Goal: Task Accomplishment & Management: Manage account settings

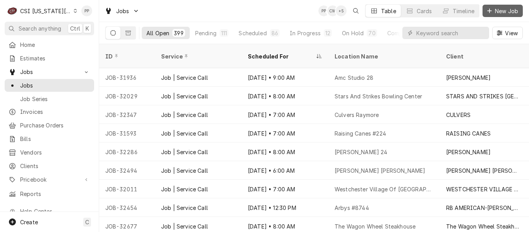
click at [495, 12] on span "New Job" at bounding box center [506, 11] width 26 height 8
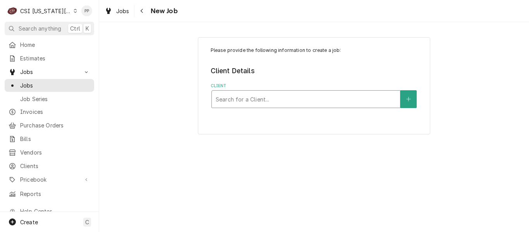
click at [258, 101] on div "Client" at bounding box center [306, 99] width 180 height 14
type input "s"
type input "p"
type input "wingstop"
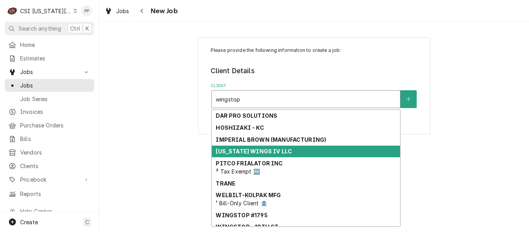
click at [299, 153] on div "MISSOURI WINGS IV LLC" at bounding box center [306, 152] width 188 height 12
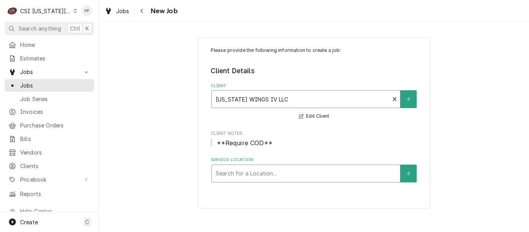
click at [288, 170] on div "Service Location" at bounding box center [306, 174] width 180 height 14
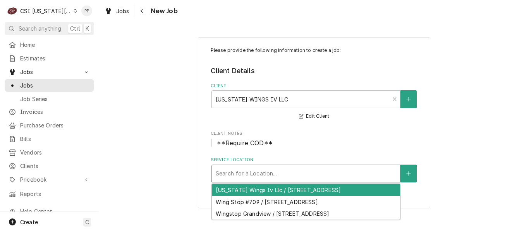
click at [445, 203] on div "Please provide the following information to create a job: Client Details Client…" at bounding box center [314, 122] width 430 height 185
click at [339, 179] on div "Service Location" at bounding box center [306, 174] width 180 height 14
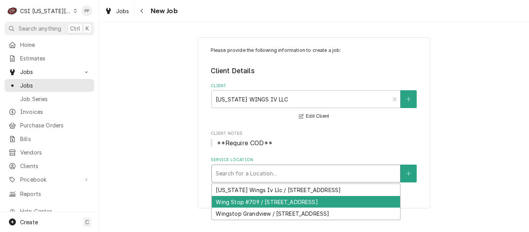
click at [332, 206] on div "Wing Stop #709 / 11825 East Us Highway 40 Suite B2, Independence, MO 64055" at bounding box center [306, 202] width 188 height 12
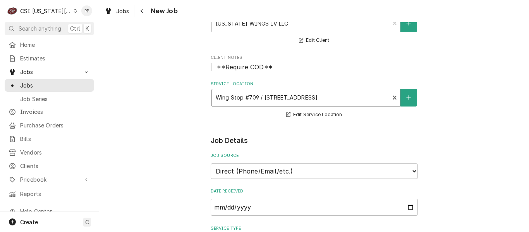
scroll to position [77, 0]
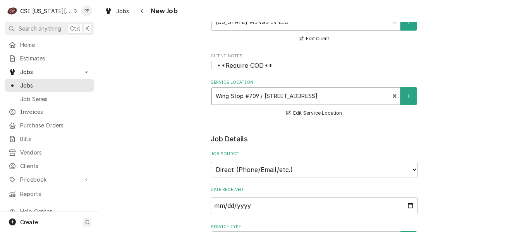
click at [371, 101] on div "Service Location" at bounding box center [301, 96] width 170 height 14
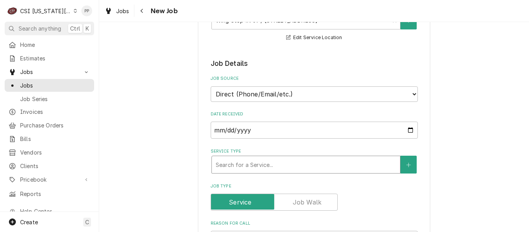
scroll to position [194, 0]
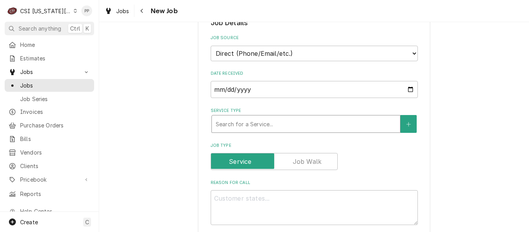
click at [277, 121] on div "Service Type" at bounding box center [306, 124] width 180 height 14
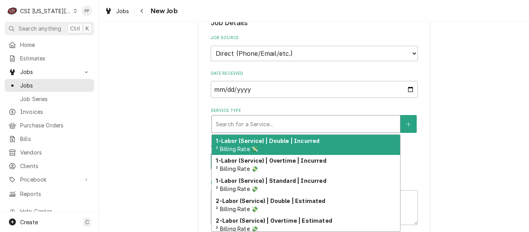
type textarea "x"
type input "j"
type textarea "x"
type input "jo"
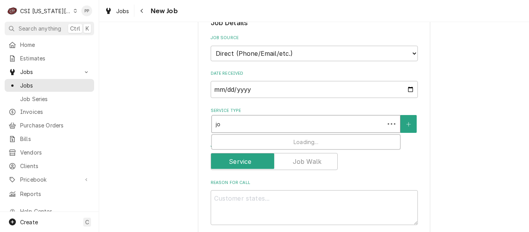
type textarea "x"
type input "job"
type textarea "x"
type input "job"
type textarea "x"
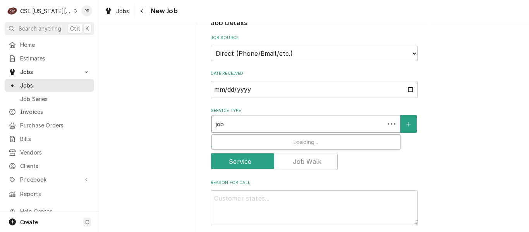
type input "job s"
type textarea "x"
type input "job se"
type textarea "x"
type input "job ser"
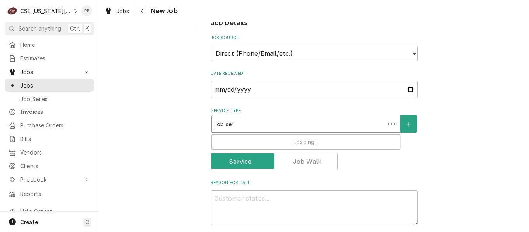
type textarea "x"
type input "job servi"
type textarea "x"
type input "job servic"
type textarea "x"
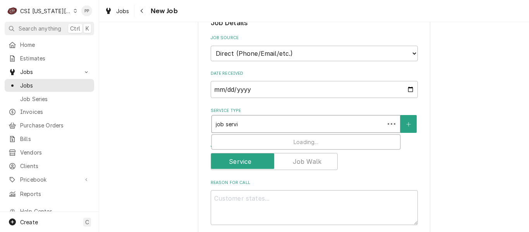
type input "job service"
type textarea "x"
type input "job service"
type textarea "x"
type input "job service ca"
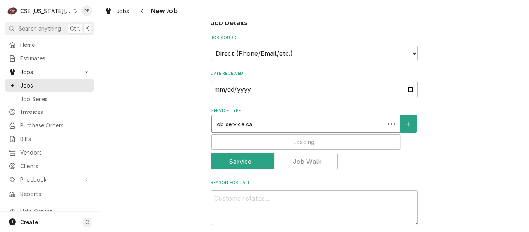
type textarea "x"
type input "job service cal"
type textarea "x"
type input "job service call"
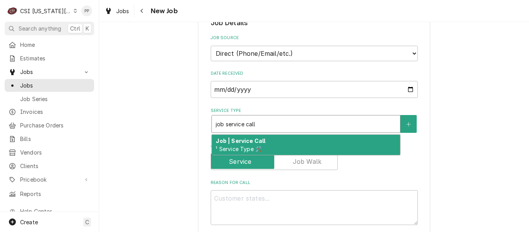
click at [285, 137] on div "Job | Service Call ¹ Service Type 🛠️" at bounding box center [306, 145] width 188 height 20
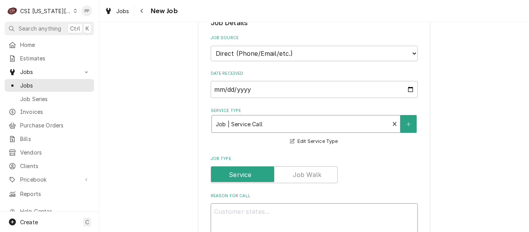
click at [273, 206] on textarea "Reason For Call" at bounding box center [314, 220] width 207 height 35
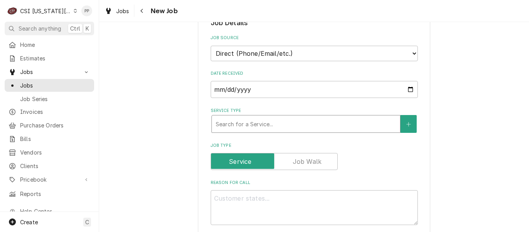
click at [388, 125] on div "Service Type" at bounding box center [306, 124] width 180 height 14
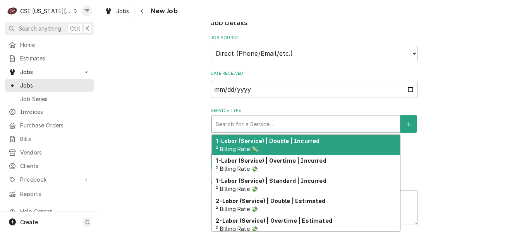
type textarea "x"
type input "j"
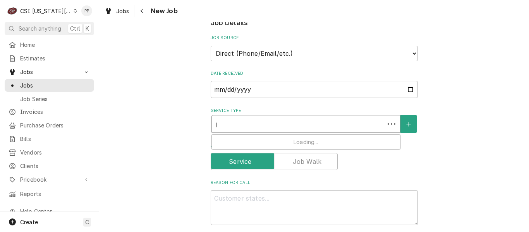
type textarea "x"
type input "jo"
type textarea "x"
type input "job"
type textarea "x"
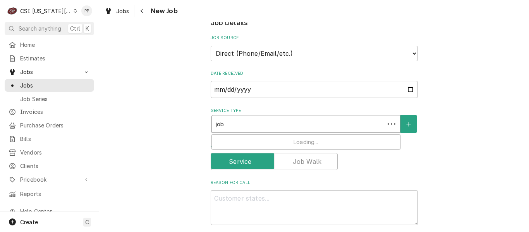
type input "job"
type textarea "x"
type input "job i"
type textarea "x"
type input "job in"
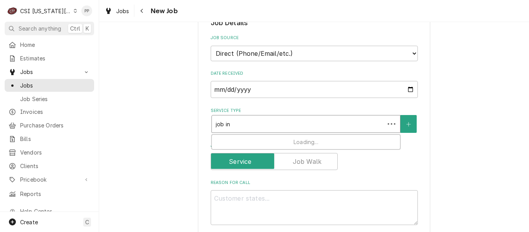
type textarea "x"
type input "job ins"
type textarea "x"
type input "job insta"
type textarea "x"
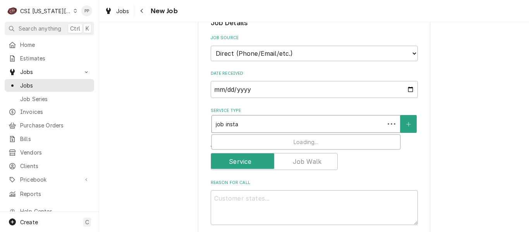
type input "job instal"
type textarea "x"
type input "job install"
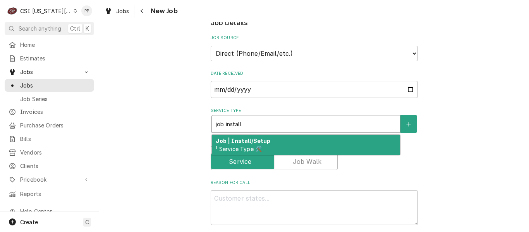
click at [313, 146] on div "Job | Install/Setup ¹ Service Type 🛠️" at bounding box center [306, 145] width 188 height 20
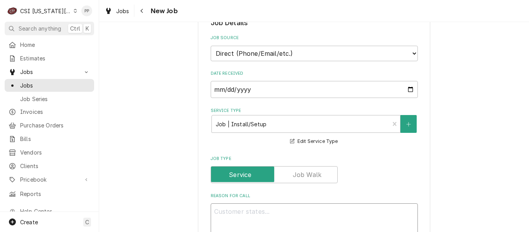
click at [286, 205] on textarea "Reason For Call" at bounding box center [314, 220] width 207 height 35
type textarea "x"
type textarea "T"
type textarea "x"
type textarea "Th"
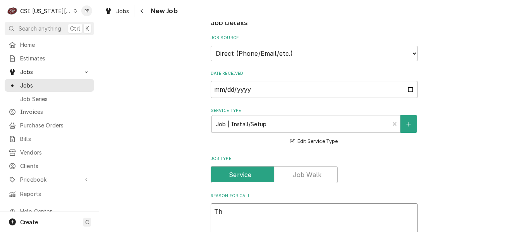
type textarea "x"
type textarea "The"
type textarea "x"
type textarea "They"
type textarea "x"
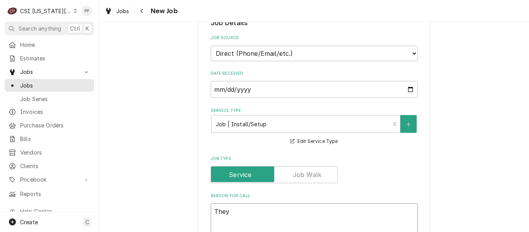
type textarea "They"
type textarea "x"
type textarea "They h"
type textarea "x"
type textarea "They ha"
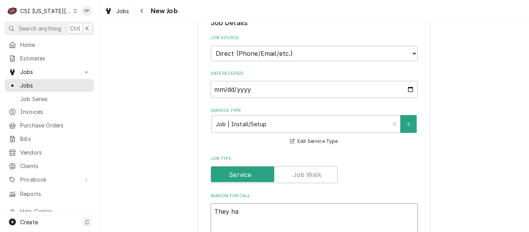
type textarea "x"
type textarea "They hav"
type textarea "x"
type textarea "They have"
type textarea "x"
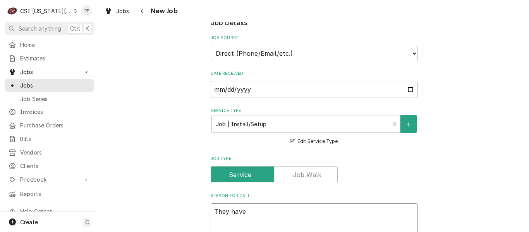
type textarea "They have a"
type textarea "x"
type textarea "They have a"
type textarea "x"
type textarea "They have a f"
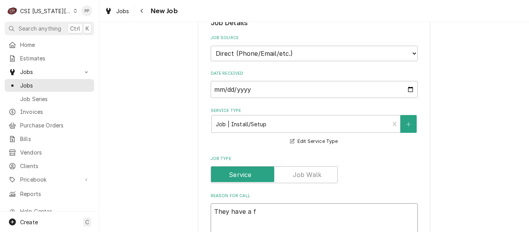
type textarea "x"
type textarea "They have a fry"
type textarea "x"
type textarea "They have a frye"
type textarea "x"
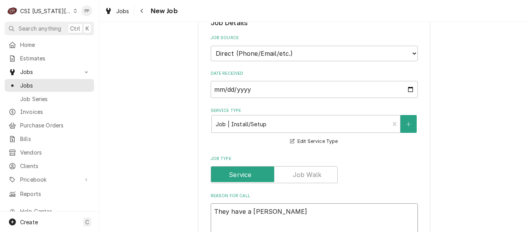
type textarea "They have a fryer"
type textarea "x"
type textarea "They have a fryer"
type textarea "x"
type textarea "They have a fryer t"
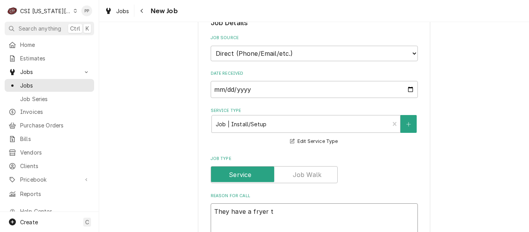
type textarea "x"
type textarea "They have a fryer tha"
type textarea "x"
type textarea "They have a fryer that"
type textarea "x"
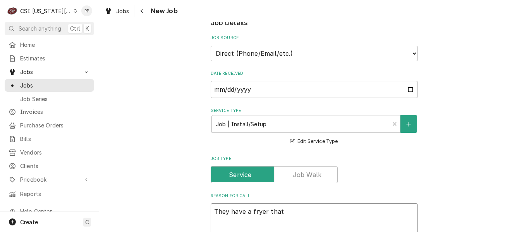
type textarea "They have a fryer that"
type textarea "x"
type textarea "They have a fryer that c"
type textarea "x"
type textarea "They have a fryer that ca"
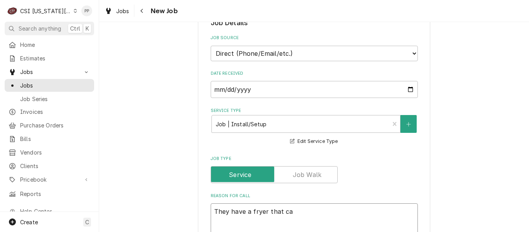
type textarea "x"
type textarea "They have a fryer that can"
type textarea "x"
type textarea "They have a fryer that canno"
type textarea "x"
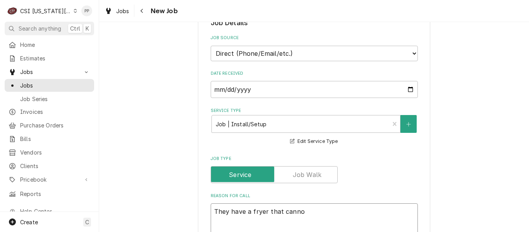
type textarea "They have a fryer that cannot"
type textarea "x"
type textarea "They have a fryer that cannot g"
type textarea "x"
type textarea "They have a fryer that cannot ge"
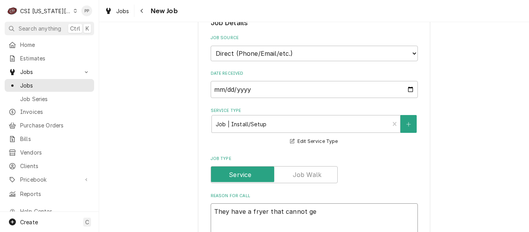
type textarea "x"
type textarea "They have a fryer that cannot get"
type textarea "x"
type textarea "They have a fryer that cannot get"
type textarea "x"
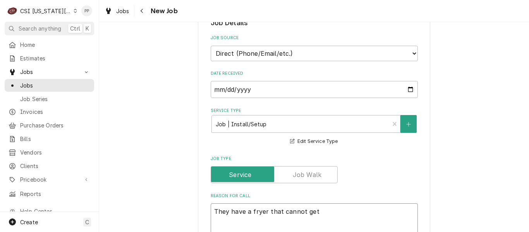
type textarea "They have a fryer that cannot get o"
type textarea "x"
type textarea "They have a fryer that cannot get oi"
type textarea "x"
type textarea "They have a fryer that cannot get oil"
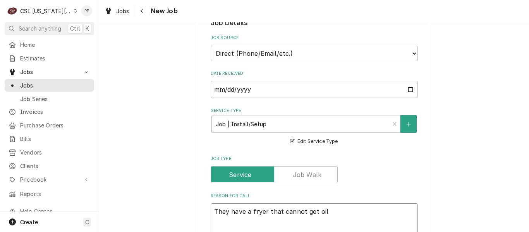
type textarea "x"
type textarea "They have a fryer that cannot get oil"
type textarea "x"
type textarea "They have a fryer that cannot get oil t"
type textarea "x"
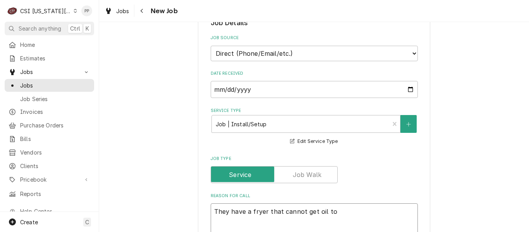
type textarea "They have a fryer that cannot get oil to"
type textarea "x"
type textarea "They have a fryer that cannot get oil to th"
type textarea "x"
type textarea "They have a fryer that cannot get oil to the"
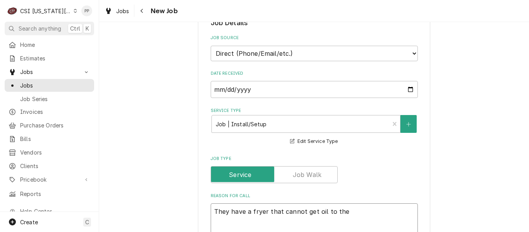
type textarea "x"
type textarea "They have a fryer that cannot get oil to the t"
type textarea "x"
type textarea "They have a fryer that cannot get oil to the ta"
type textarea "x"
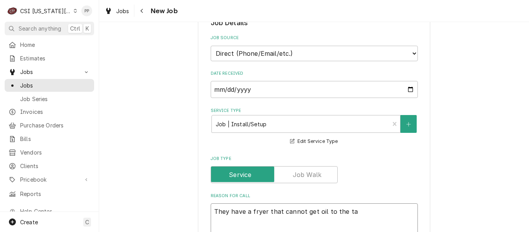
type textarea "They have a fryer that cannot get oil to the tan"
type textarea "x"
type textarea "They have a fryer that cannot get oil to the tank"
type textarea "x"
type textarea "They have a fryer that cannot get oil to the tank"
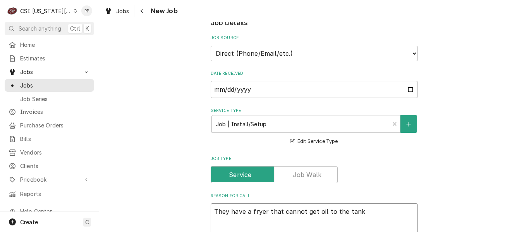
type textarea "x"
type textarea "They have a fryer that cannot get oil to the tank o"
type textarea "x"
type textarea "They have a fryer that cannot get oil to the tank or"
type textarea "x"
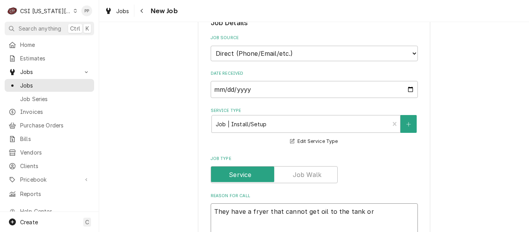
type textarea "They have a fryer that cannot get oil to the tank or"
type textarea "x"
type textarea "They have a fryer that cannot get oil to the tank or o"
type textarea "x"
type textarea "They have a fryer that cannot get oil to the tank or oi"
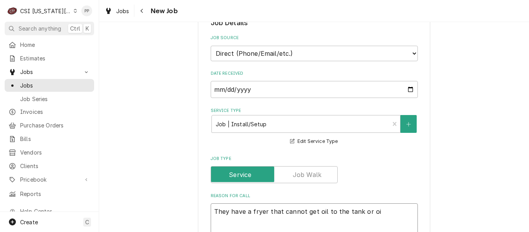
type textarea "x"
type textarea "They have a fryer that cannot get oil to the tank or oil"
type textarea "x"
type textarea "They have a fryer that cannot get oil to the tank or oil"
type textarea "x"
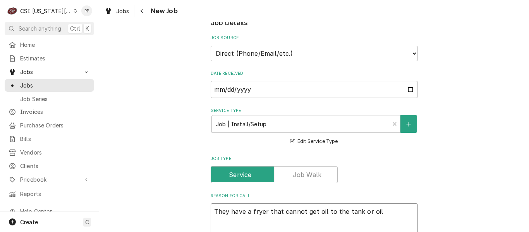
type textarea "They have a fryer that cannot get oil to the tank or oil f"
type textarea "x"
type textarea "They have a fryer that cannot get oil to the tank or oil fr"
type textarea "x"
type textarea "They have a fryer that cannot get oil to the tank or oil fro"
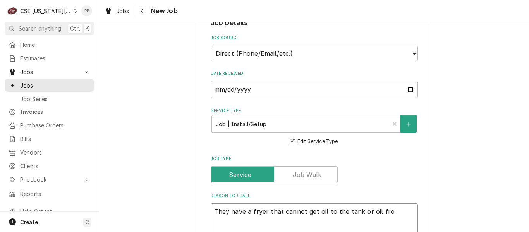
type textarea "x"
type textarea "They have a fryer that cannot get oil to the tank or oil from"
type textarea "x"
type textarea "They have a fryer that cannot get oil to the tank or oil from"
type textarea "x"
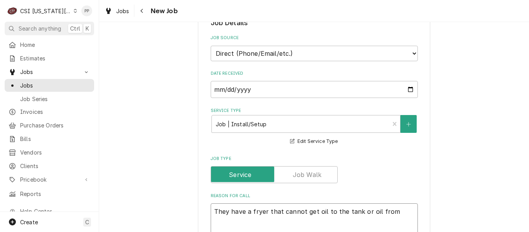
type textarea "They have a fryer that cannot get oil to the tank or oil from t"
type textarea "x"
type textarea "They have a fryer that cannot get oil to the tank or oil from th"
type textarea "x"
type textarea "They have a fryer that cannot get oil to the tank or oil from the"
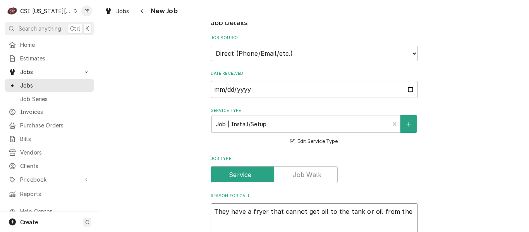
type textarea "x"
type textarea "They have a fryer that cannot get oil to the tank or oil from the t"
type textarea "x"
type textarea "They have a fryer that cannot get oil to the tank or oil from the ta"
type textarea "x"
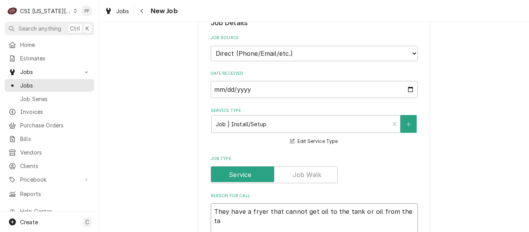
type textarea "They have a fryer that cannot get oil to the tank or oil from the tan"
type textarea "x"
type textarea "They have a fryer that cannot get oil to the tank or oil from the tank"
type textarea "x"
type textarea "They have a fryer that cannot get oil to the tank or oil from the tank"
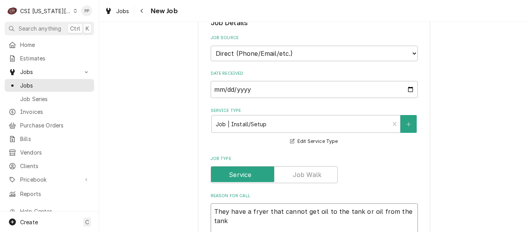
type textarea "x"
type textarea "They have a fryer that cannot get oil to the tank or oil from the tank a"
type textarea "x"
type textarea "They have a fryer that cannot get oil to the tank or oil from the tank an"
type textarea "x"
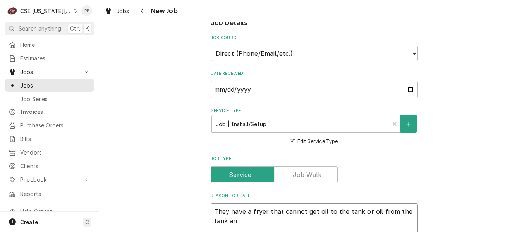
type textarea "They have a fryer that cannot get oil to the tank or oil from the tank and"
type textarea "x"
type textarea "They have a fryer that cannot get oil to the tank or oil from the tank and"
type textarea "x"
type textarea "They have a fryer that cannot get oil to the tank or oil from the tank and w"
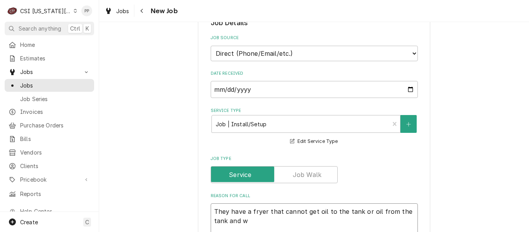
type textarea "x"
type textarea "They have a fryer that cannot get oil to the tank or oil from the tank and wa"
type textarea "x"
type textarea "They have a fryer that cannot get oil to the tank or oil from the tank and want"
type textarea "x"
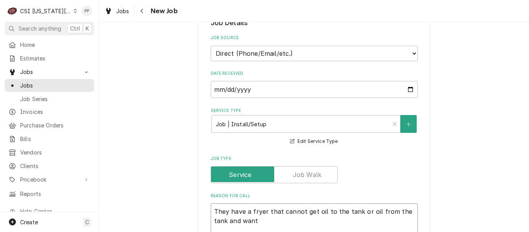
type textarea "They have a fryer that cannot get oil to the tank or oil from the tank and want"
type textarea "x"
type textarea "They have a fryer that cannot get oil to the tank or oil from the tank and want…"
type textarea "x"
type textarea "They have a fryer that cannot get oil to the tank or oil from the tank and want…"
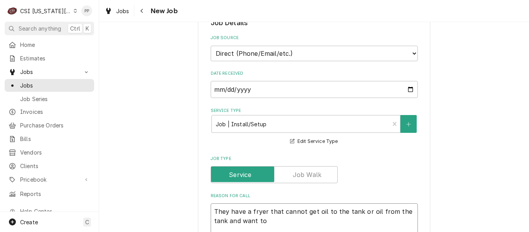
type textarea "x"
type textarea "They have a fryer that cannot get oil to the tank or oil from the tank and want…"
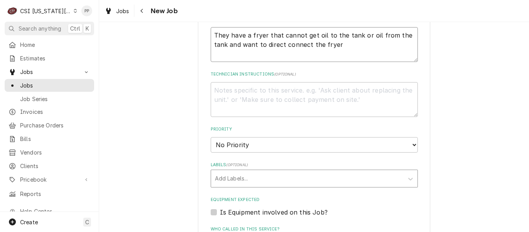
scroll to position [387, 0]
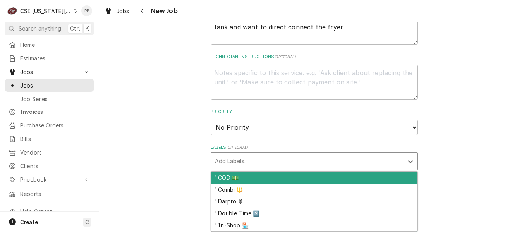
click at [267, 160] on div "Labels" at bounding box center [307, 161] width 185 height 14
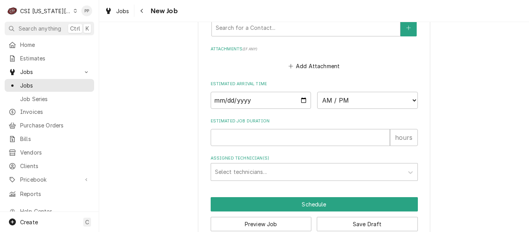
scroll to position [636, 0]
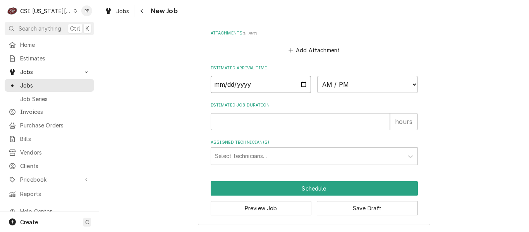
click at [298, 85] on input "Date" at bounding box center [261, 84] width 101 height 17
click at [368, 82] on select "AM / PM 6:00 AM 6:15 AM 6:30 AM 6:45 AM 7:00 AM 7:15 AM 7:30 AM 7:45 AM 8:00 AM…" at bounding box center [367, 84] width 101 height 17
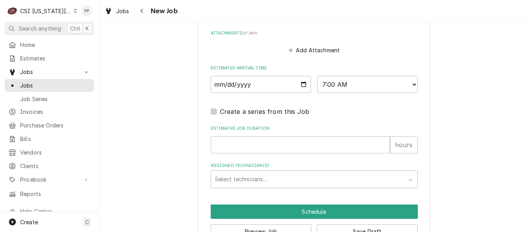
click at [306, 145] on input "Estimated Job Duration" at bounding box center [300, 144] width 179 height 17
click at [274, 173] on div "Assigned Technician(s)" at bounding box center [307, 179] width 185 height 14
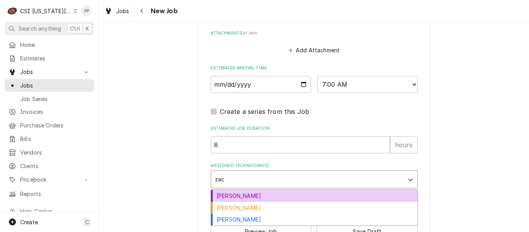
click at [273, 202] on div "Zach Masters" at bounding box center [314, 208] width 206 height 12
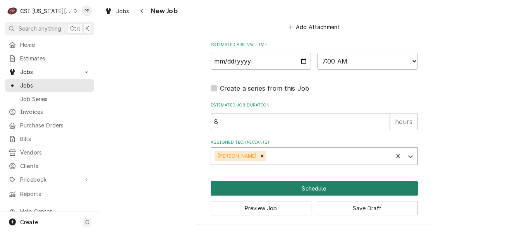
click at [303, 185] on button "Schedule" at bounding box center [314, 188] width 207 height 14
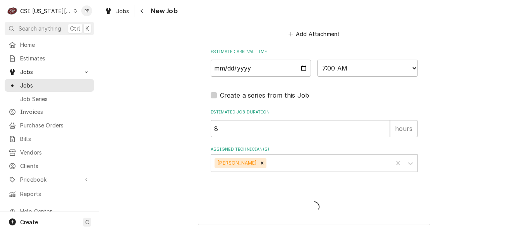
scroll to position [652, 0]
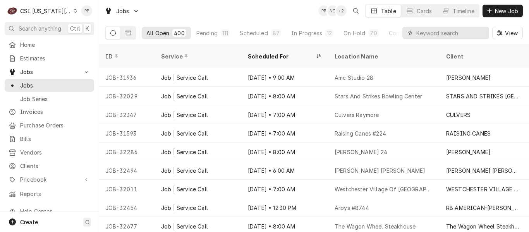
click at [454, 31] on input "Dynamic Content Wrapper" at bounding box center [450, 33] width 69 height 12
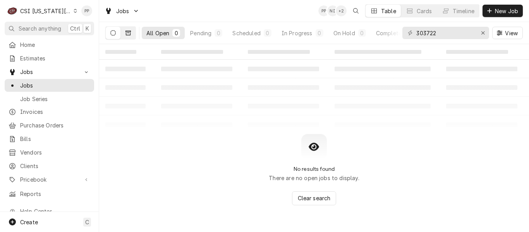
click at [128, 30] on icon "Dynamic Content Wrapper" at bounding box center [127, 32] width 5 height 5
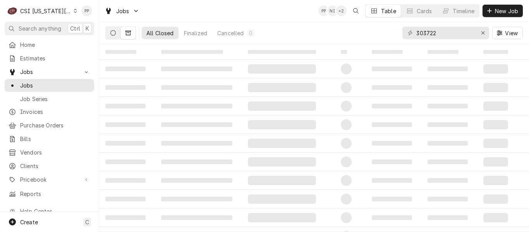
click at [115, 31] on icon "Dynamic Content Wrapper" at bounding box center [112, 32] width 5 height 5
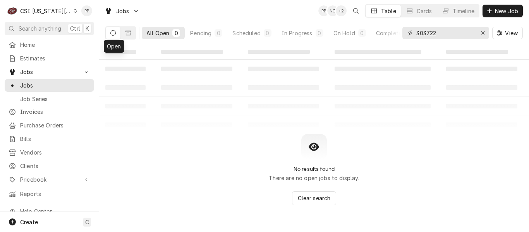
click at [442, 33] on input "303722" at bounding box center [445, 33] width 58 height 12
type input "3"
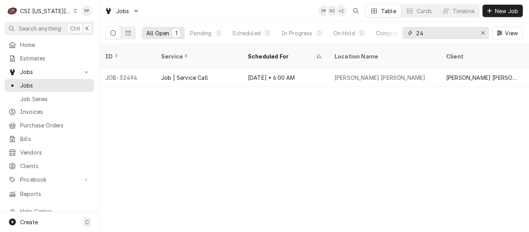
type input "2"
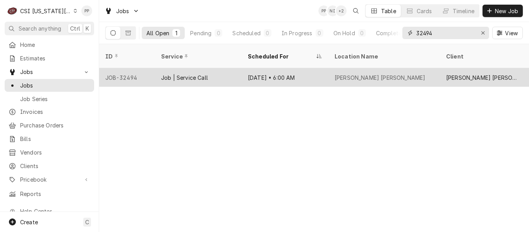
type input "32494"
click at [215, 72] on div "Job | Service Call" at bounding box center [198, 77] width 87 height 19
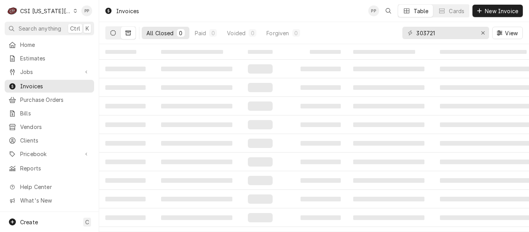
type input "303721"
click at [113, 31] on icon "Dynamic Content Wrapper" at bounding box center [112, 32] width 5 height 5
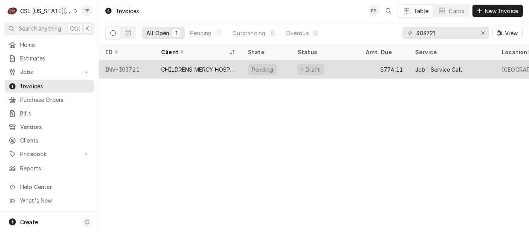
click at [205, 69] on div "CHILDRENS MERCY HOSPITAL AND CMH" at bounding box center [198, 69] width 74 height 8
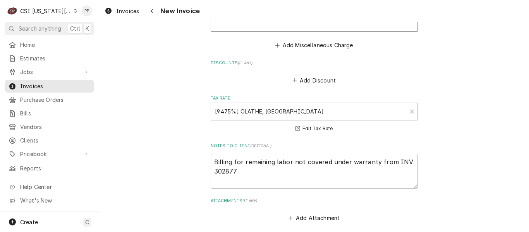
scroll to position [1472, 0]
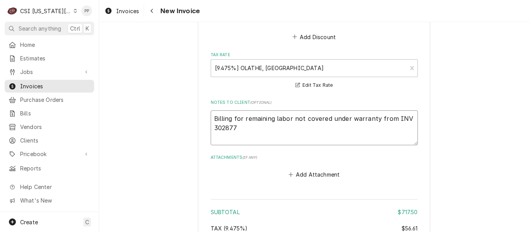
click at [278, 117] on textarea "Billing for remaining labor not covered under warranty from INV 302877" at bounding box center [314, 127] width 207 height 35
type textarea "x"
type textarea "Billing for remaining labor not covered under warranty from INV 302877"
type textarea "x"
type textarea "Billing for remaining labor not covered under warranty from INV 302877"
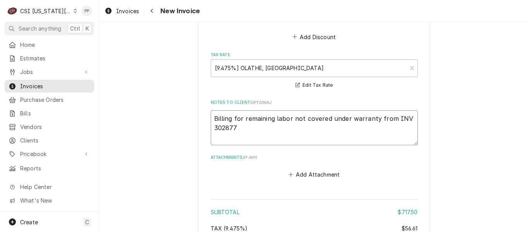
type textarea "x"
type textarea "Billing for remaining labor not covered under warranty from INV 302877."
type textarea "x"
type textarea "Billing for remaining labor not covered under warranty from INV 302877."
type textarea "x"
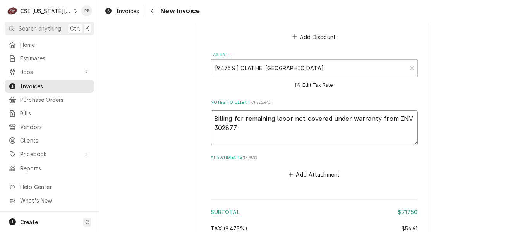
type textarea "Billing for remaining labor not covered under warranty from INV 302877. P"
type textarea "x"
type textarea "Billing for remaining labor not covered under warranty from INV 302877. Pe"
type textarea "x"
type textarea "Billing for remaining labor not covered under warranty from INV 302877. Per"
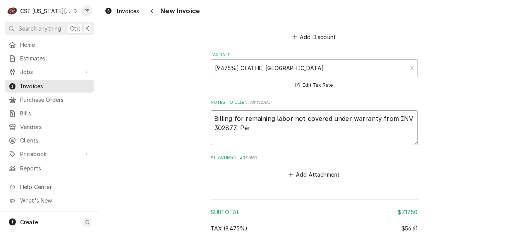
type textarea "x"
type textarea "Billing for remaining labor not covered under warranty from INV 302877. Per"
type textarea "x"
type textarea "Billing for remaining labor not covered under warranty from INV 302877. Per f"
type textarea "x"
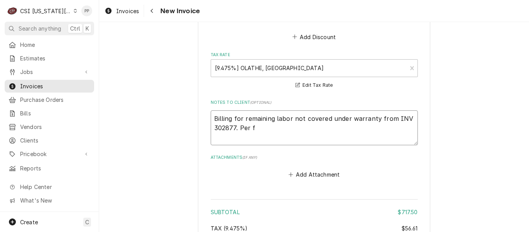
type textarea "Billing for remaining labor not covered under warranty from INV 302877. Per fo"
type textarea "x"
type textarea "Billing for remaining labor not covered under warranty from INV 302877. Per fol"
type textarea "x"
type textarea "Billing for remaining labor not covered under warranty from INV 302877. Per foll"
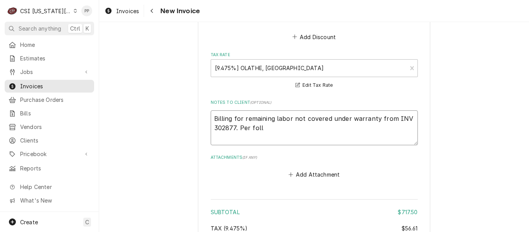
type textarea "x"
type textarea "Billing for remaining labor not covered under warranty from INV 302877. Per fol…"
type textarea "x"
type textarea "Billing for remaining labor not covered under warranty from INV 302877. Per fol…"
type textarea "x"
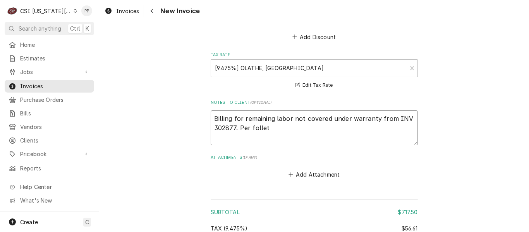
type textarea "Billing for remaining labor not covered under warranty from INV 302877. Per fol…"
type textarea "x"
type textarea "Billing for remaining labor not covered under warranty from INV 302877. Per fol…"
type textarea "x"
type textarea "Billing for remaining labor not covered under warranty from INV 302877. Per fol…"
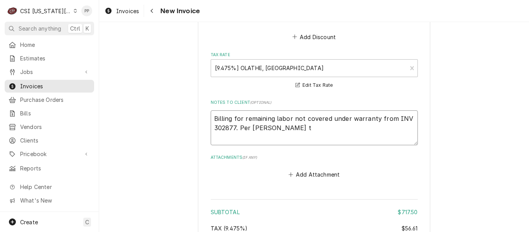
type textarea "x"
type textarea "Billing for remaining labor not covered under warranty from INV 302877. Per fol…"
type textarea "x"
type textarea "Billing for remaining labor not covered under warranty from INV 302877. Per fol…"
type textarea "x"
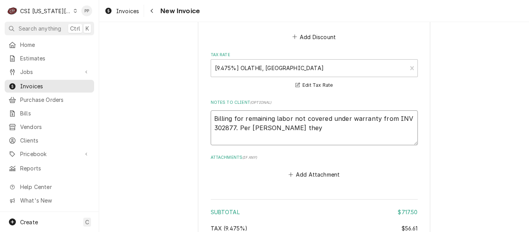
type textarea "Billing for remaining labor not covered under warranty from INV 302877. Per fol…"
type textarea "x"
type textarea "Billing for remaining labor not covered under warranty from INV 302877. Per fol…"
type textarea "x"
type textarea "Billing for remaining labor not covered under warranty from INV 302877. Per fol…"
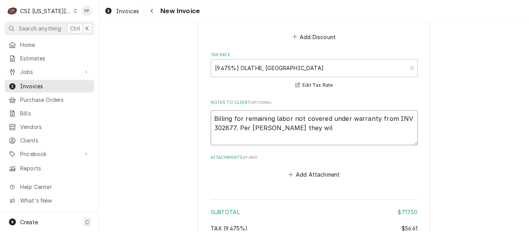
type textarea "x"
type textarea "Billing for remaining labor not covered under warranty from INV 302877. Per fol…"
type textarea "x"
type textarea "Billing for remaining labor not covered under warranty from INV 302877. Per fol…"
type textarea "x"
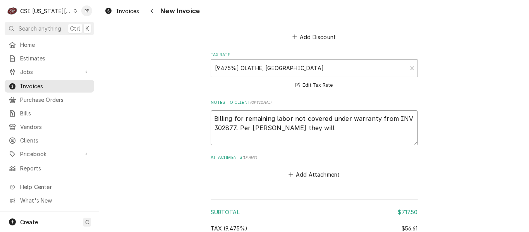
type textarea "Billing for remaining labor not covered under warranty from INV 302877. Per fol…"
type textarea "x"
type textarea "Billing for remaining labor not covered under warranty from INV 302877. Per fol…"
type textarea "x"
type textarea "Billing for remaining labor not covered under warranty from INV 302877. Per fol…"
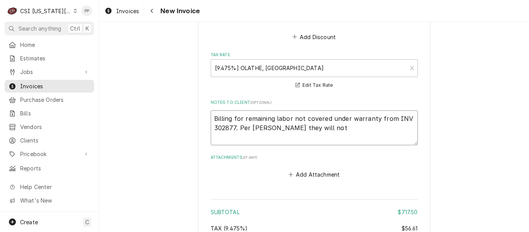
type textarea "x"
type textarea "Billing for remaining labor not covered under warranty from INV 302877. Per fol…"
type textarea "x"
type textarea "Billing for remaining labor not covered under warranty from INV 302877. Per fol…"
type textarea "x"
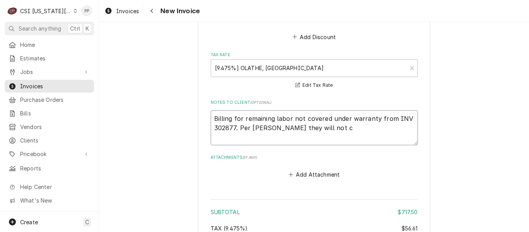
type textarea "Billing for remaining labor not covered under warranty from INV 302877. Per fol…"
type textarea "x"
type textarea "Billing for remaining labor not covered under warranty from INV 302877. Per fol…"
type textarea "x"
type textarea "Billing for remaining labor not covered under warranty from INV 302877. Per fol…"
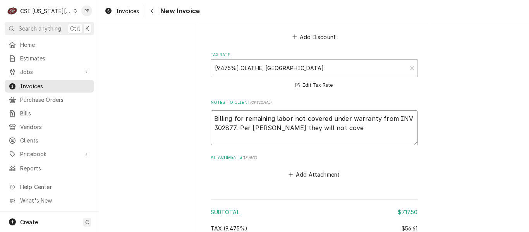
type textarea "x"
type textarea "Billing for remaining labor not covered under warranty from INV 302877. Per fol…"
type textarea "x"
type textarea "Billing for remaining labor not covered under warranty from INV 302877. Per fol…"
type textarea "x"
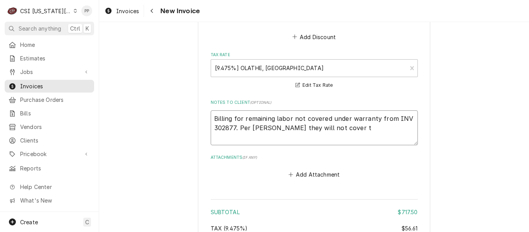
type textarea "Billing for remaining labor not covered under warranty from INV 302877. Per fol…"
type textarea "x"
type textarea "Billing for remaining labor not covered under warranty from INV 302877. Per fol…"
type textarea "x"
type textarea "Billing for remaining labor not covered under warranty from INV 302877. Per fol…"
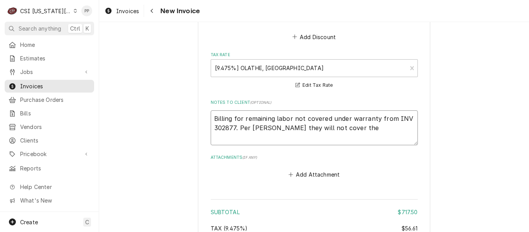
type textarea "x"
type textarea "Billing for remaining labor not covered under warranty from INV 302877. Per fol…"
type textarea "x"
type textarea "Billing for remaining labor not covered under warranty from INV 302877. Per fol…"
type textarea "x"
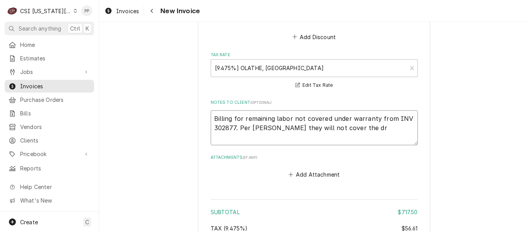
type textarea "Billing for remaining labor not covered under warranty from INV 302877. Per fol…"
type textarea "x"
type textarea "Billing for remaining labor not covered under warranty from INV 302877. Per fol…"
type textarea "x"
type textarea "Billing for remaining labor not covered under warranty from INV 302877. Per fol…"
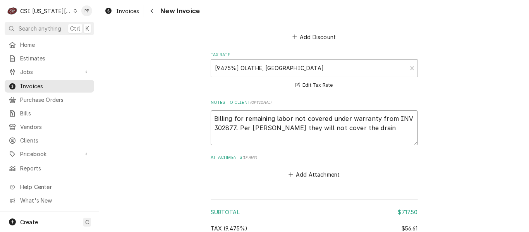
type textarea "x"
type textarea "Billing for remaining labor not covered under warranty from INV 302877. Per fol…"
type textarea "x"
type textarea "Billing for remaining labor not covered under warranty from INV 302877. Per fol…"
type textarea "x"
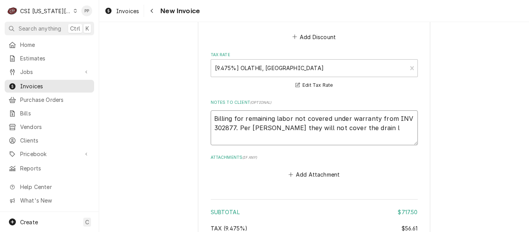
type textarea "Billing for remaining labor not covered under warranty from INV 302877. Per fol…"
type textarea "x"
type textarea "Billing for remaining labor not covered under warranty from INV 302877. Per fol…"
type textarea "x"
type textarea "Billing for remaining labor not covered under warranty from INV 302877. Per fol…"
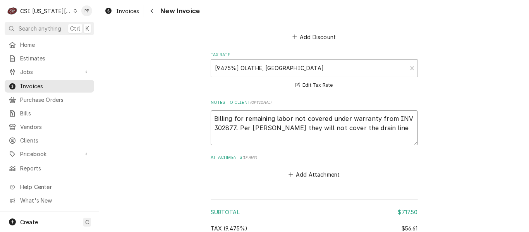
type textarea "x"
type textarea "Billing for remaining labor not covered under warranty from INV 302877. Per fol…"
type textarea "x"
type textarea "Billing for remaining labor not covered under warranty from INV 302877. Per fol…"
type textarea "x"
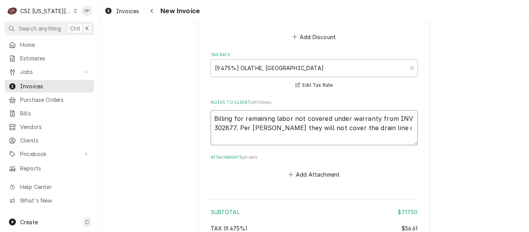
type textarea "Billing for remaining labor not covered under warranty from INV 302877. Per fol…"
type textarea "x"
type textarea "Billing for remaining labor not covered under warranty from INV 302877. Per fol…"
type textarea "x"
type textarea "Billing for remaining labor not covered under warranty from INV 302877. Per fol…"
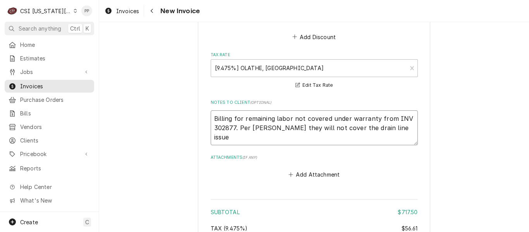
type textarea "x"
type textarea "Billing for remaining labor not covered under warranty from INV 302877. Per fol…"
type textarea "x"
type textarea "Billing for remaining labor not covered under warranty from INV 302877. Per fol…"
type textarea "x"
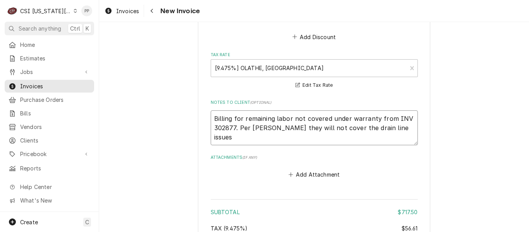
type textarea "Billing for remaining labor not covered under warranty from INV 302877. Per fol…"
type textarea "x"
type textarea "Billing for remaining labor not covered under warranty from INV 302877. Per fol…"
type textarea "x"
type textarea "Billing for remaining labor not covered under warranty from INV 302877. Per fol…"
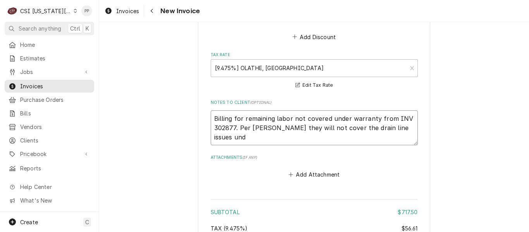
type textarea "x"
type textarea "Billing for remaining labor not covered under warranty from INV 302877. Per fol…"
type textarea "x"
type textarea "Billing for remaining labor not covered under warranty from INV 302877. Per fol…"
type textarea "x"
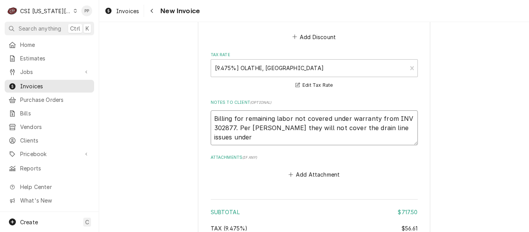
type textarea "Billing for remaining labor not covered under warranty from INV 302877. Per fol…"
type textarea "x"
type textarea "Billing for remaining labor not covered under warranty from INV 302877. Per fol…"
type textarea "x"
type textarea "Billing for remaining labor not covered under warranty from INV 302877. Per fol…"
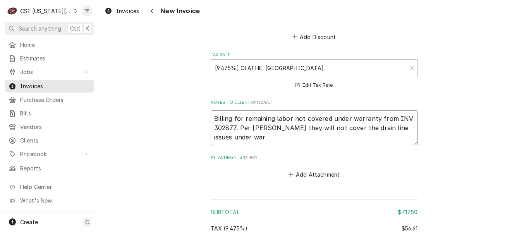
type textarea "x"
type textarea "Billing for remaining labor not covered under warranty from INV 302877. Per fol…"
type textarea "x"
type textarea "Billing for remaining labor not covered under warranty from INV 302877. Per fol…"
type textarea "x"
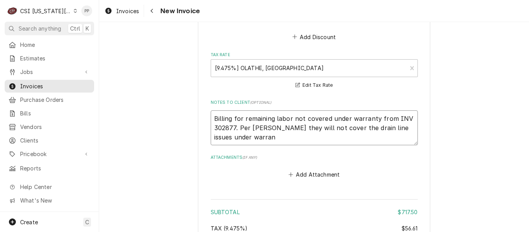
type textarea "Billing for remaining labor not covered under warranty from INV 302877. Per fol…"
type textarea "x"
type textarea "Billing for remaining labor not covered under warranty from INV 302877. Per fol…"
type textarea "x"
type textarea "Billing for remaining labor not covered under warranty from INV 302877. Per fol…"
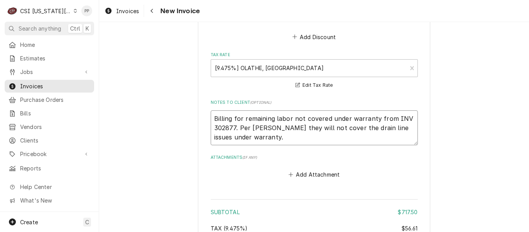
click at [252, 119] on textarea "Billing for remaining labor not covered under warranty from INV 302877. Per fol…" at bounding box center [314, 127] width 207 height 35
type textarea "x"
type textarea "Billing for remaining labor not covered under warranty from INV 302877. Per Fol…"
type textarea "x"
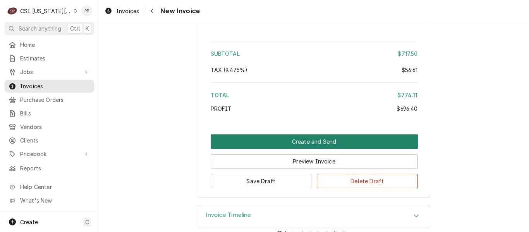
type textarea "Billing for remaining labor not covered under warranty from INV 302877. Per Fol…"
click at [313, 134] on button "Create and Send" at bounding box center [314, 141] width 207 height 14
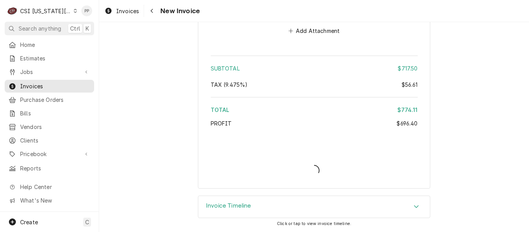
scroll to position [1606, 0]
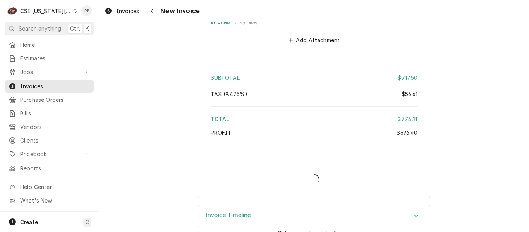
type textarea "x"
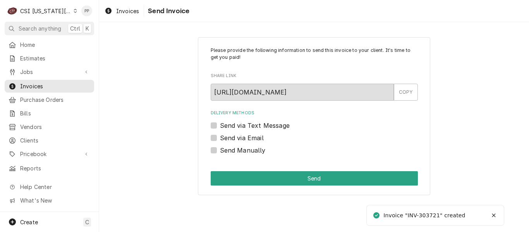
click at [217, 140] on div "Send via Email" at bounding box center [314, 137] width 207 height 9
click at [220, 139] on label "Send via Email" at bounding box center [242, 137] width 44 height 9
click at [220, 139] on input "Send via Email" at bounding box center [323, 141] width 207 height 17
checkbox input "true"
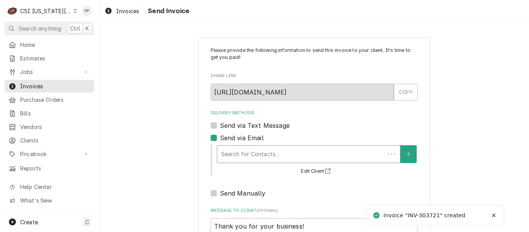
click at [234, 146] on div "Search for Contacts..." at bounding box center [300, 154] width 167 height 17
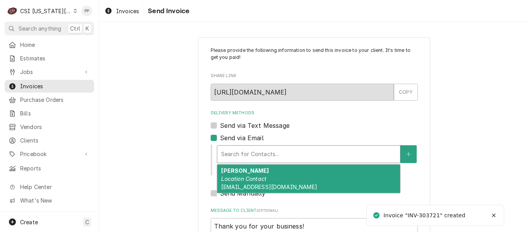
click at [277, 179] on div "[PERSON_NAME] Location Contact [EMAIL_ADDRESS][DOMAIN_NAME]" at bounding box center [308, 179] width 183 height 28
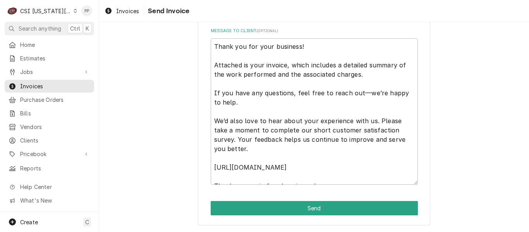
scroll to position [9, 0]
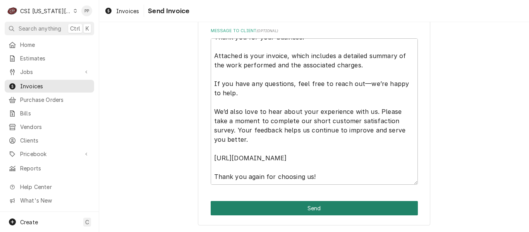
click at [316, 212] on button "Send" at bounding box center [314, 208] width 207 height 14
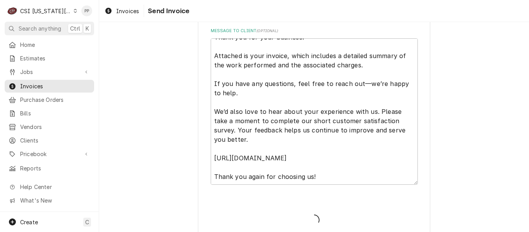
type textarea "x"
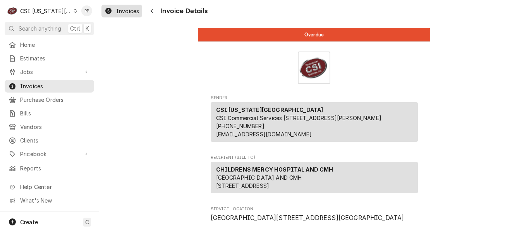
click at [129, 7] on span "Invoices" at bounding box center [127, 11] width 23 height 8
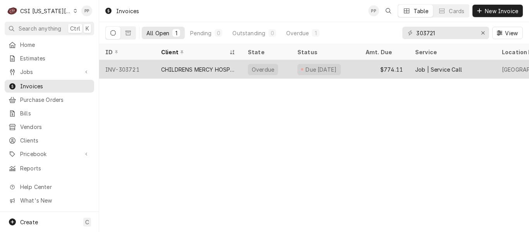
click at [203, 67] on div "CHILDRENS MERCY HOSPITAL AND CMH" at bounding box center [198, 69] width 74 height 8
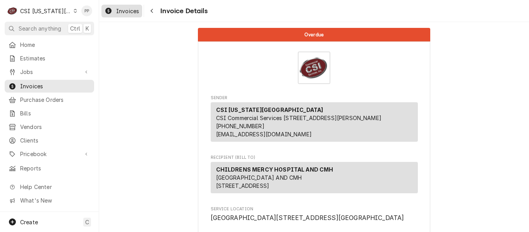
click at [133, 13] on span "Invoices" at bounding box center [127, 11] width 23 height 8
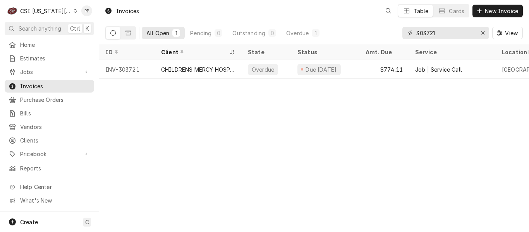
click at [449, 31] on input "303721" at bounding box center [445, 33] width 58 height 12
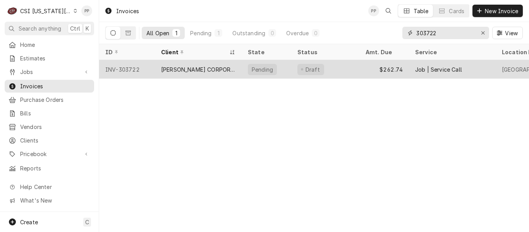
type input "303722"
click at [200, 65] on div "[PERSON_NAME] CORPORATION - KC" at bounding box center [198, 69] width 74 height 8
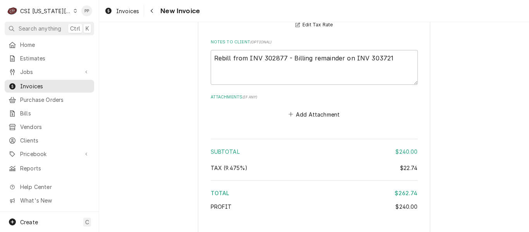
scroll to position [1820, 0]
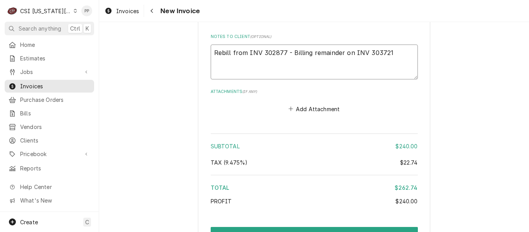
click at [400, 45] on textarea "Rebill from INV 302877 - Billing remainder on INV 303721" at bounding box center [314, 62] width 207 height 35
type textarea "x"
type textarea "Rebill from INV 302877 - Billing remainder on INV 303721m"
type textarea "x"
type textarea "Rebill from INV 302877 - Billing remainder on INV 303721m"
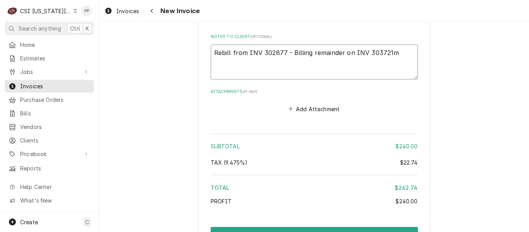
type textarea "x"
type textarea "Rebill from INV 302877 - Billing remainder on INV 303721m"
type textarea "x"
type textarea "Rebill from INV 302877 - Billing remainder on INV 303721m"
type textarea "x"
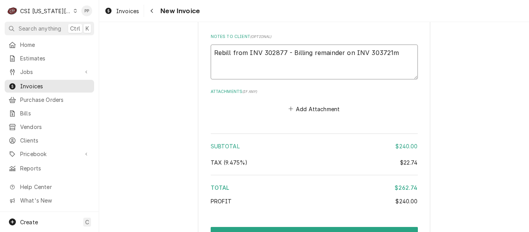
type textarea "Rebill from INV 302877 - Billing remainder on INV 303721m"
type textarea "x"
type textarea "Rebill from INV 302877 - Billing remainder on INV 303721"
type textarea "x"
type textarea "Rebill from INV 302877 - Billing remainder on INV 303721"
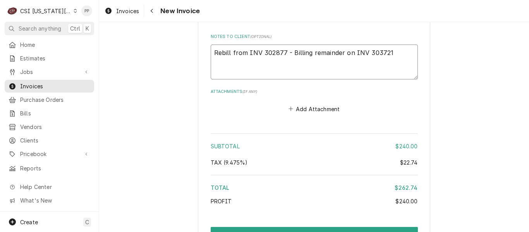
type textarea "x"
type textarea "Rebill from INV 302877 - Billing remainder on INV 303721"
type textarea "x"
type textarea "Rebill from INV 302877 - Billing remainder on INV 303721 Pe"
type textarea "x"
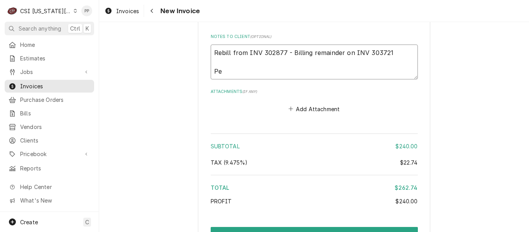
type textarea "Rebill from INV 302877 - Billing remainder on INV 303721 Per"
type textarea "x"
type textarea "Rebill from INV 302877 - Billing remainder on INV 303721 Per"
type textarea "x"
type textarea "Rebill from INV 302877 - Billing remainder on INV 303721 Per e"
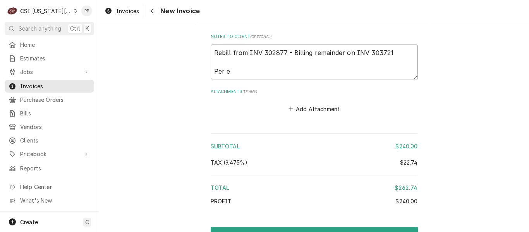
type textarea "x"
type textarea "Rebill from INV 302877 - Billing remainder on INV 303721 Per em"
type textarea "x"
type textarea "Rebill from INV 302877 - Billing remainder on INV 303721 Per ema"
type textarea "x"
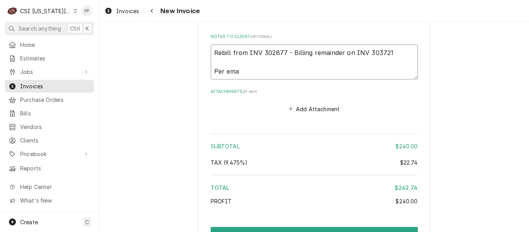
type textarea "Rebill from INV 302877 - Billing remainder on INV 303721 Per emai"
type textarea "x"
type textarea "Rebill from INV 302877 - Billing remainder on INV 303721 Per email"
type textarea "x"
type textarea "Rebill from INV 302877 - Billing remainder on INV 303721 Per email"
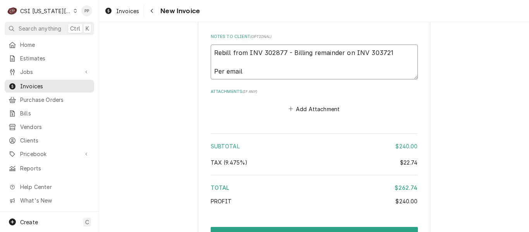
type textarea "x"
type textarea "Rebill from INV 302877 - Billing remainder on INV 303721 Per email f"
type textarea "x"
type textarea "Rebill from INV 302877 - Billing remainder on INV 303721 Per email fro"
type textarea "x"
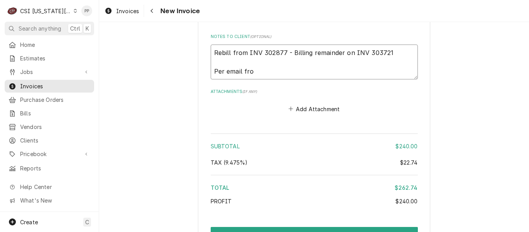
type textarea "Rebill from INV 302877 - Billing remainder on INV 303721 Per email from"
type textarea "x"
type textarea "Rebill from INV 302877 - Billing remainder on INV 303721 Per email from"
paste textarea "Phillip Wieand"
type textarea "x"
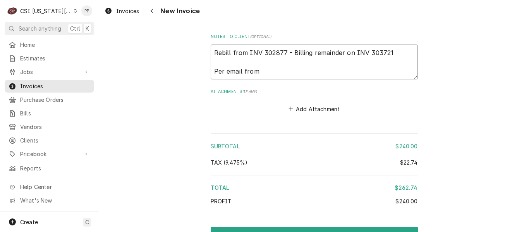
type textarea "Rebill from INV 302877 - Billing remainder on INV 303721 Per email from Phillip…"
type textarea "x"
type textarea "Rebill from INV 302877 - Billing remainder on INV 303721 Per email from Phillip…"
type textarea "x"
type textarea "Rebill from INV 302877 - Billing remainder on INV 303721 Per email from Phillip…"
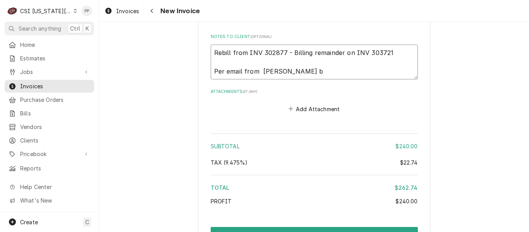
type textarea "x"
type textarea "Rebill from INV 302877 - Billing remainder on INV 303721 Per email from Phillip…"
type textarea "x"
type textarea "Rebill from INV 302877 - Billing remainder on INV 303721 Per email from Phillip…"
type textarea "x"
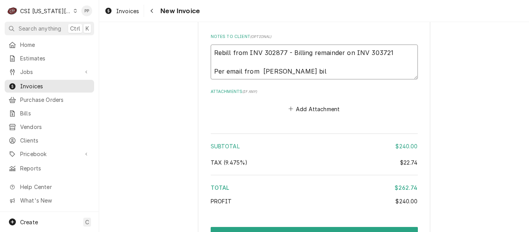
type textarea "Rebill from INV 302877 - Billing remainder on INV 303721 Per email from Phillip…"
type textarea "x"
type textarea "Rebill from INV 302877 - Billing remainder on INV 303721 Per email from Phillip…"
type textarea "x"
type textarea "Rebill from INV 302877 - Billing remainder on INV 303721 Per email from Phillip…"
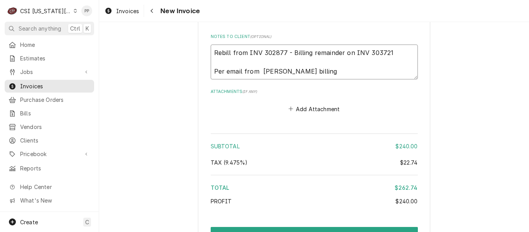
type textarea "x"
type textarea "Rebill from INV 302877 - Billing remainder on INV 303721 Per email from Phillip…"
type textarea "x"
type textarea "Rebill from INV 302877 - Billing remainder on INV 303721 Per email from Phillip…"
type textarea "x"
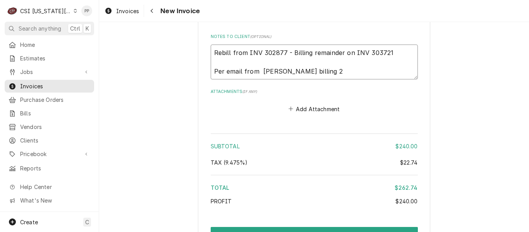
type textarea "Rebill from INV 302877 - Billing remainder on INV 303721 Per email from Phillip…"
type textarea "x"
type textarea "Rebill from INV 302877 - Billing remainder on INV 303721 Per email from Phillip…"
type textarea "x"
type textarea "Rebill from INV 302877 - Billing remainder on INV 303721 Per email from Phillip…"
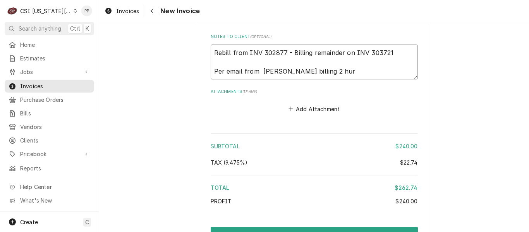
type textarea "x"
type textarea "Rebill from INV 302877 - Billing remainder on INV 303721 Per email from Phillip…"
type textarea "x"
type textarea "Rebill from INV 302877 - Billing remainder on INV 303721 Per email from Phillip…"
type textarea "x"
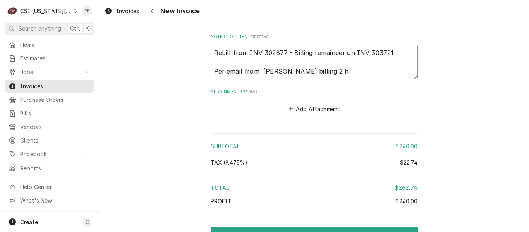
type textarea "Rebill from INV 302877 - Billing remainder on INV 303721 Per email from Phillip…"
type textarea "x"
type textarea "Rebill from INV 302877 - Billing remainder on INV 303721 Per email from Phillip…"
type textarea "x"
type textarea "Rebill from INV 302877 - Billing remainder on INV 303721 Per email from Phillip…"
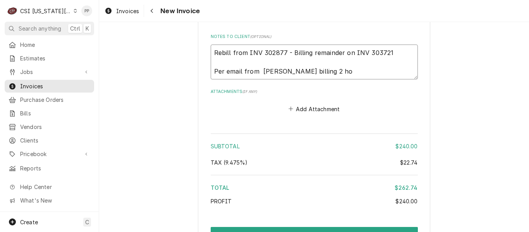
type textarea "x"
type textarea "Rebill from INV 302877 - Billing remainder on INV 303721 Per email from Phillip…"
type textarea "x"
type textarea "Rebill from INV 302877 - Billing remainder on INV 303721 Per email from Phillip…"
type textarea "x"
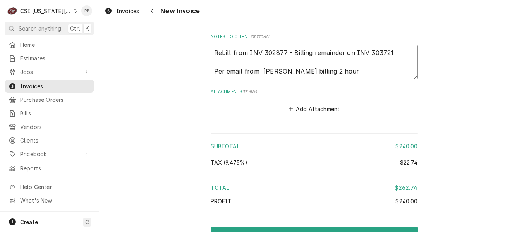
type textarea "Rebill from INV 302877 - Billing remainder on INV 303721 Per email from Phillip…"
type textarea "x"
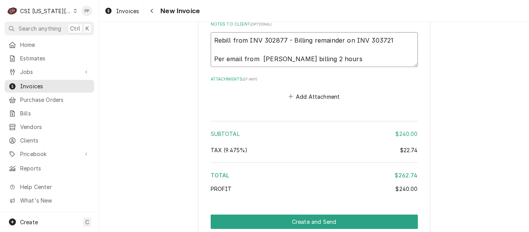
scroll to position [1904, 0]
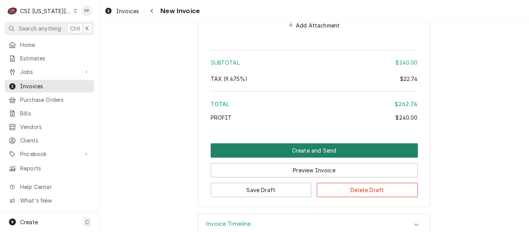
type textarea "Rebill from INV 302877 - Billing remainder on INV 303721 Per email from Phillip…"
click at [310, 143] on button "Create and Send" at bounding box center [314, 150] width 207 height 14
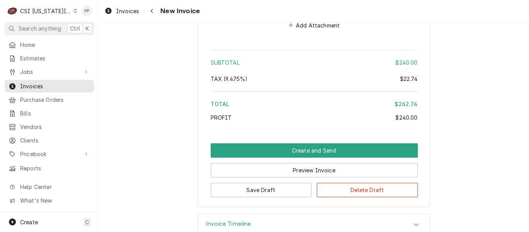
scroll to position [1880, 0]
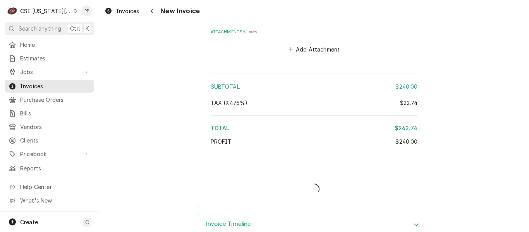
type textarea "x"
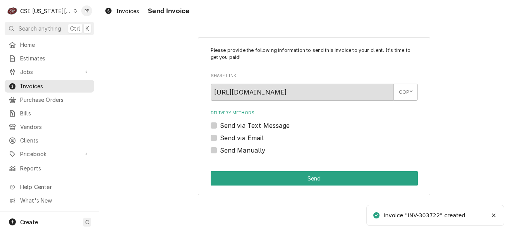
click at [220, 139] on label "Send via Email" at bounding box center [242, 137] width 44 height 9
click at [220, 139] on input "Send via Email" at bounding box center [323, 141] width 207 height 17
checkbox input "true"
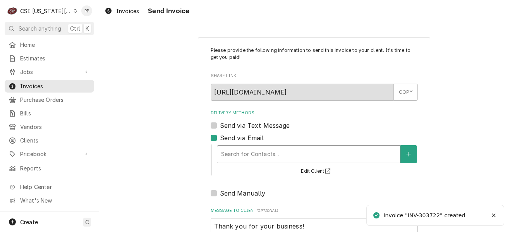
drag, startPoint x: 234, startPoint y: 144, endPoint x: 240, endPoint y: 146, distance: 6.1
click at [234, 144] on div "Search for Contacts... Edit Client" at bounding box center [317, 160] width 202 height 32
type textarea "x"
click at [251, 153] on div "Delivery Methods" at bounding box center [308, 154] width 175 height 14
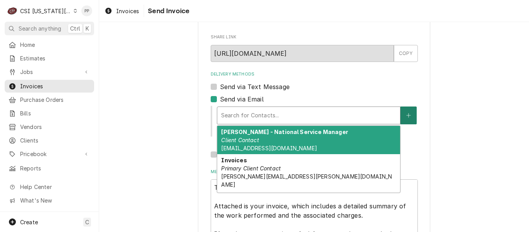
click at [400, 112] on button "Delivery Methods" at bounding box center [408, 116] width 16 height 18
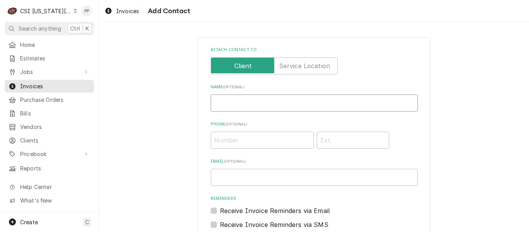
click at [284, 101] on input "Name ( optional )" at bounding box center [314, 103] width 207 height 17
type input "jessica"
drag, startPoint x: 251, startPoint y: 180, endPoint x: 263, endPoint y: 180, distance: 12.4
click at [251, 180] on input "Email ( optional )" at bounding box center [314, 177] width 207 height 17
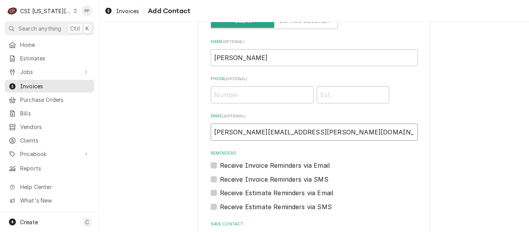
scroll to position [101, 0]
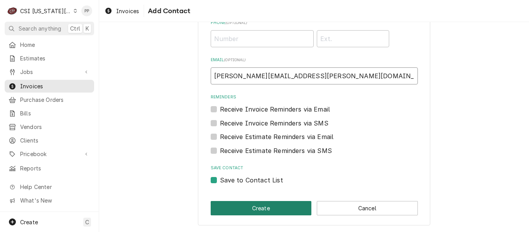
type input "jessica.rentfro@csi1.com"
click at [285, 206] on button "Create" at bounding box center [261, 208] width 101 height 14
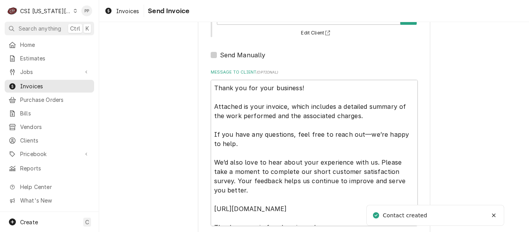
scroll to position [189, 0]
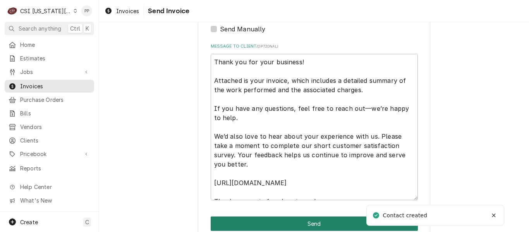
click at [292, 217] on button "Send" at bounding box center [314, 224] width 207 height 14
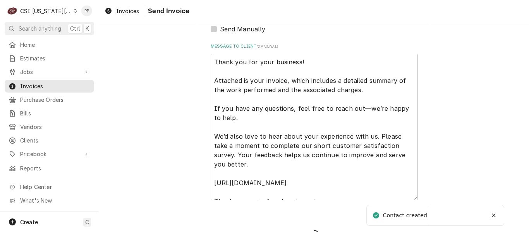
type textarea "x"
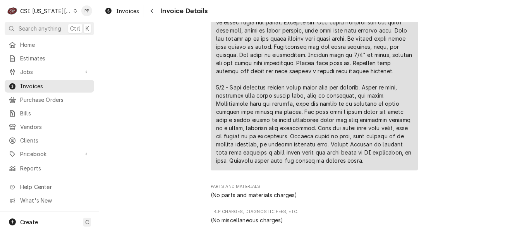
scroll to position [504, 0]
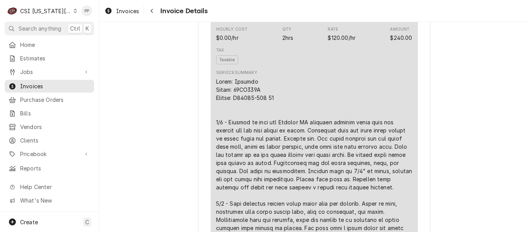
click at [130, 4] on div "Invoices Invoice Details" at bounding box center [314, 11] width 430 height 22
click at [132, 7] on div "Invoices" at bounding box center [122, 11] width 38 height 10
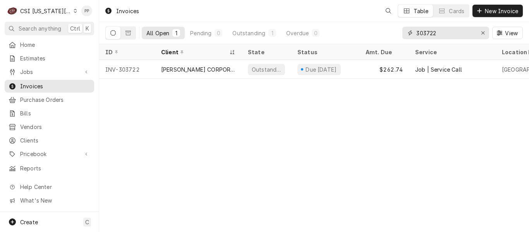
click at [456, 35] on input "303722" at bounding box center [445, 33] width 58 height 12
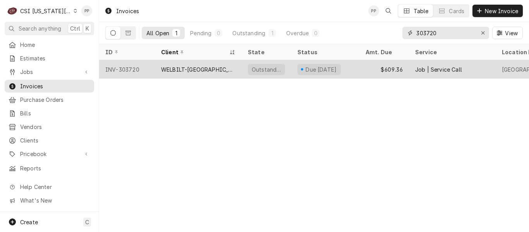
type input "303720"
click at [213, 70] on div "WELBILT-[GEOGRAPHIC_DATA]" at bounding box center [198, 69] width 74 height 8
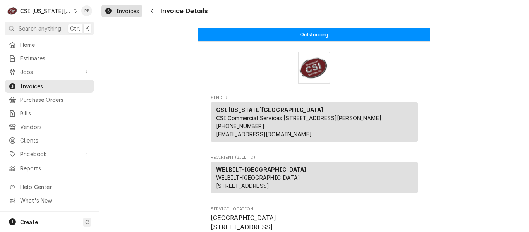
click at [130, 9] on span "Invoices" at bounding box center [127, 11] width 23 height 8
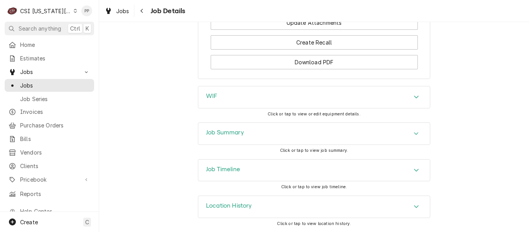
click at [291, 142] on div "Job Summary" at bounding box center [314, 134] width 232 height 22
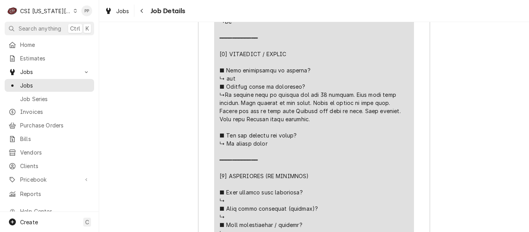
scroll to position [1437, 0]
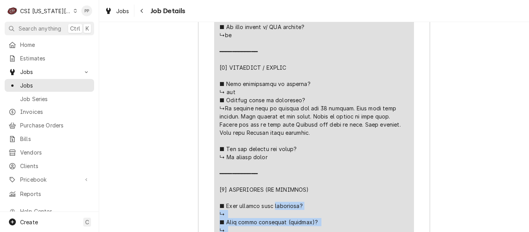
drag, startPoint x: 266, startPoint y: 141, endPoint x: 221, endPoint y: 116, distance: 52.0
click at [221, 116] on div "Line Item" at bounding box center [314, 124] width 189 height 626
copy div "𝗰𝗼𝗺𝗽𝗹𝗲𝘁𝗲𝗱? ↳ ■ 𝗪𝗲𝗿𝗲 𝗽𝗮𝗿𝘁𝘀 𝗶𝗻𝘀𝘁𝗮𝗹𝗹𝗲𝗱 (𝘀𝗽𝗲𝗰𝗶𝗳𝘆)? ↳ ■ 𝗨𝗻𝗶𝘁 𝗺𝗮𝗶𝗻𝘁𝗲𝗻𝗮𝗻𝗰𝗲𝗱 / 𝗰𝗹𝗲𝗮𝗻𝗲𝗱?…"
click at [296, 142] on div "Line Item" at bounding box center [314, 124] width 189 height 626
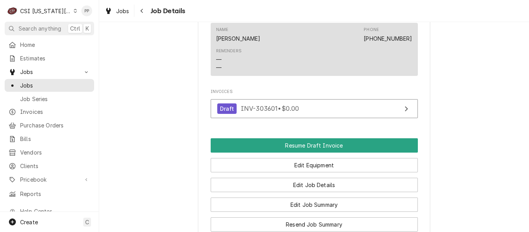
scroll to position [662, 0]
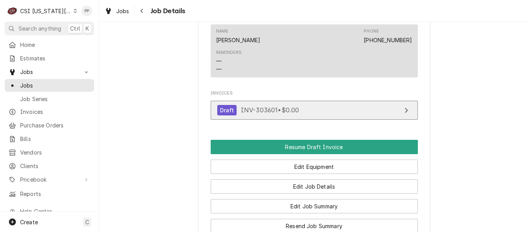
click at [279, 114] on span "INV-303601 • $0.00" at bounding box center [270, 110] width 58 height 8
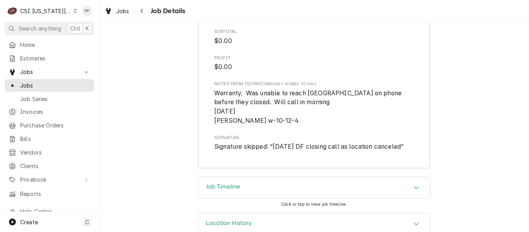
scroll to position [1967, 0]
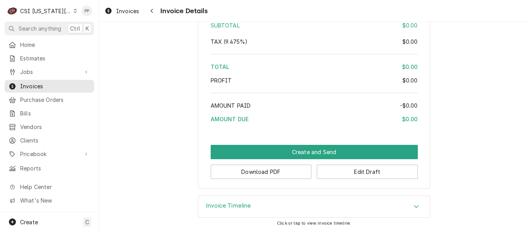
scroll to position [1033, 0]
click at [351, 171] on button "Edit Draft" at bounding box center [367, 172] width 101 height 14
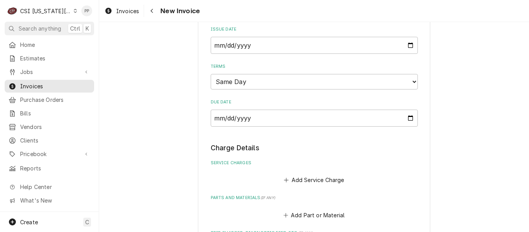
scroll to position [465, 0]
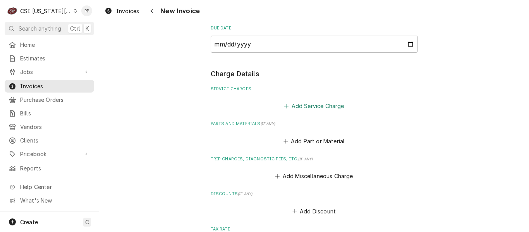
click at [306, 105] on button "Add Service Charge" at bounding box center [314, 106] width 63 height 11
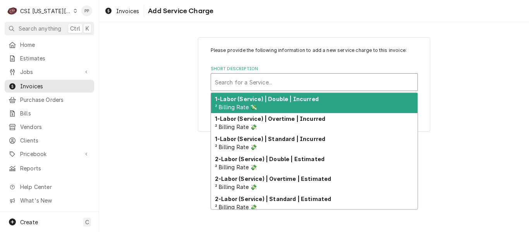
click at [281, 88] on div "Short Description" at bounding box center [314, 82] width 199 height 14
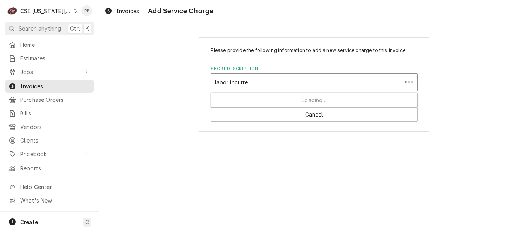
type input "labor incurred"
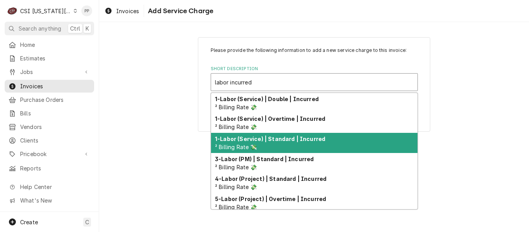
click at [294, 137] on strong "1-Labor (Service) | Standard | Incurred" at bounding box center [270, 139] width 110 height 7
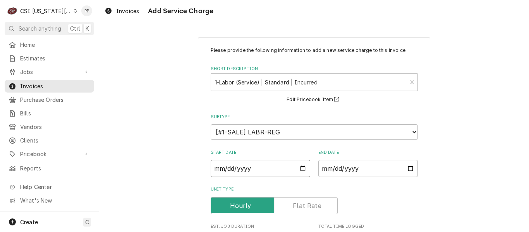
click at [297, 169] on input "Start Date" at bounding box center [261, 168] width 100 height 17
click at [300, 170] on input "Start Date" at bounding box center [261, 168] width 100 height 17
type textarea "x"
type input "2025-09-06"
type textarea "x"
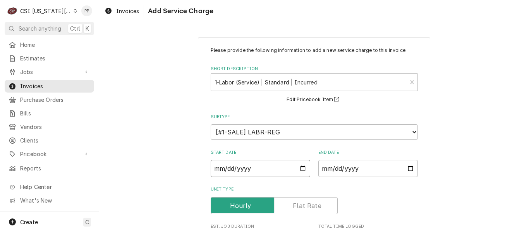
type input "2025-09-03"
click at [414, 169] on input "End Date" at bounding box center [368, 168] width 100 height 17
click at [408, 168] on input "End Date" at bounding box center [368, 168] width 100 height 17
type textarea "x"
type input "2025-09-03"
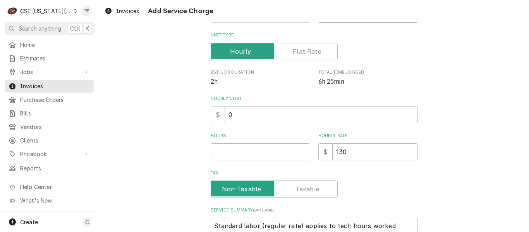
scroll to position [194, 0]
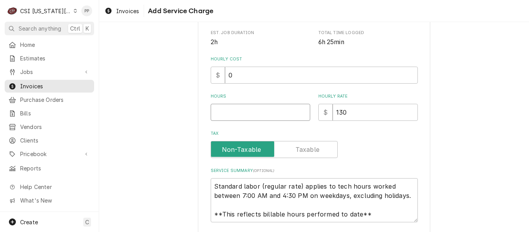
click at [250, 111] on input "Hours" at bounding box center [261, 112] width 100 height 17
type textarea "x"
type input "3"
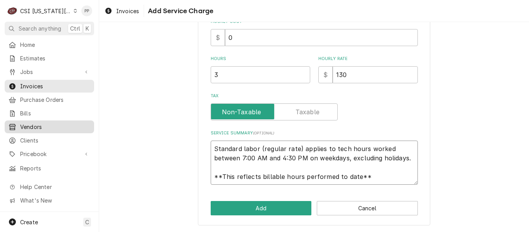
scroll to position [0, 0]
drag, startPoint x: 373, startPoint y: 181, endPoint x: 178, endPoint y: 149, distance: 197.1
click at [91, 125] on div "C CSI Kansas City PP Search anything Ctrl K Home Estimates Jobs Jobs Job Series…" at bounding box center [264, 116] width 529 height 232
type textarea "x"
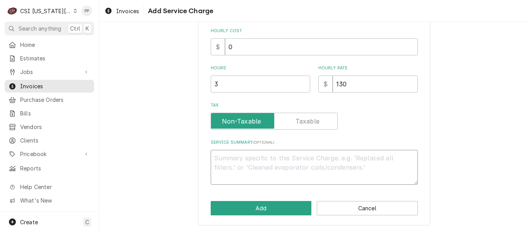
scroll to position [222, 0]
type textarea "x"
type textarea "A"
type textarea "x"
type textarea "Ar"
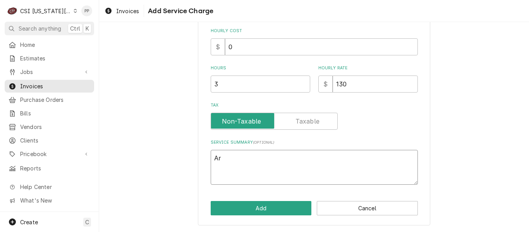
type textarea "x"
type textarea "Arr"
type textarea "x"
type textarea "Arri"
type textarea "x"
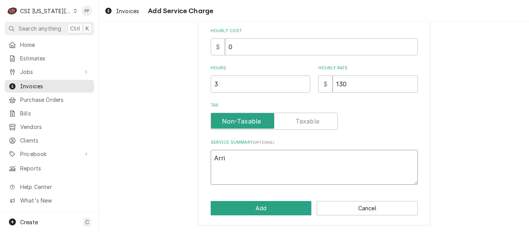
type textarea "Arriv"
type textarea "x"
type textarea "Arrive"
type textarea "x"
type textarea "Arrived"
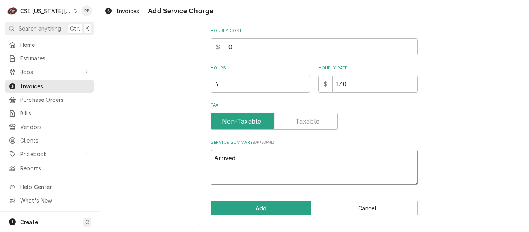
type textarea "x"
type textarea "Arrived"
type textarea "x"
type textarea "Arrived o"
type textarea "x"
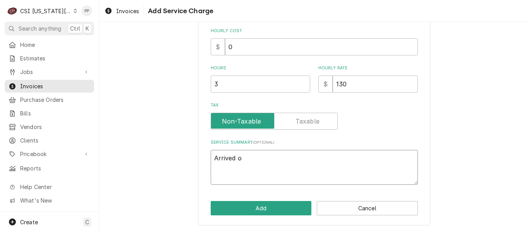
type textarea "Arrived on"
type textarea "x"
type textarea "Arrived on"
type textarea "x"
type textarea "Arrived on s"
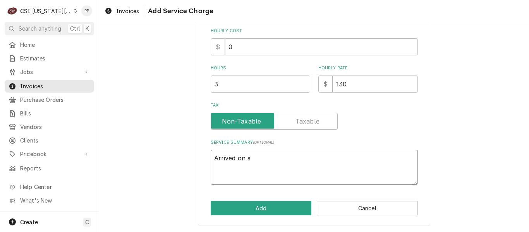
type textarea "x"
type textarea "Arrived on si"
type textarea "x"
type textarea "Arrived on sit"
type textarea "x"
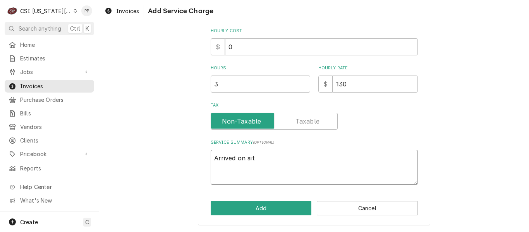
type textarea "Arrived on site"
type textarea "x"
type textarea "Arrived on site"
type textarea "x"
type textarea "Arrived on site a"
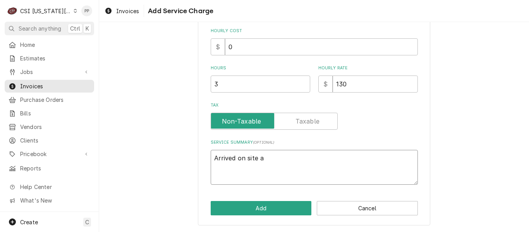
type textarea "x"
type textarea "Arrived on site an"
type textarea "x"
type textarea "Arrived on site and"
type textarea "x"
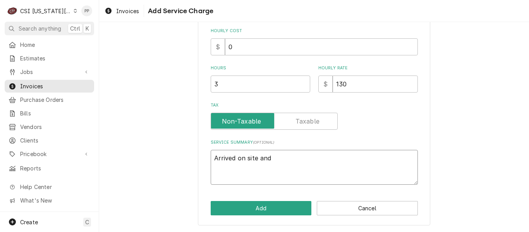
type textarea "Arrived on site an"
type textarea "x"
type textarea "Arrived on site a"
type textarea "x"
type textarea "Arrived on site"
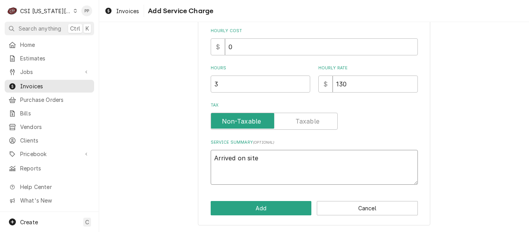
type textarea "x"
type textarea "Arrived on site"
type textarea "x"
type textarea "Arrived on sit"
type textarea "x"
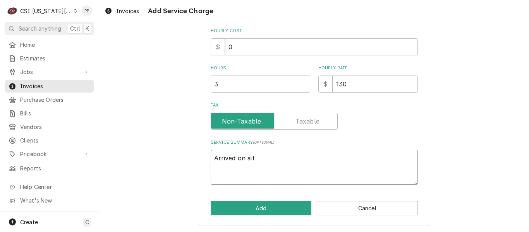
type textarea "Arrived on si"
type textarea "x"
type textarea "Arrived on s"
type textarea "x"
type textarea "Arrived on"
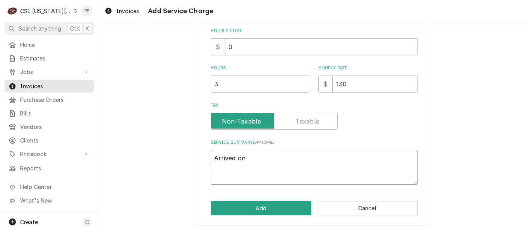
type textarea "x"
type textarea "Arrived on"
type textarea "x"
type textarea "Arrived o"
type textarea "x"
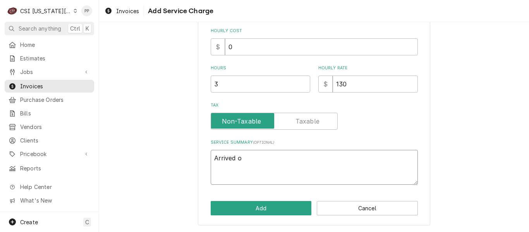
type textarea "Arrived"
type textarea "x"
type textarea "Arrived"
type textarea "x"
type textarea "Arrive"
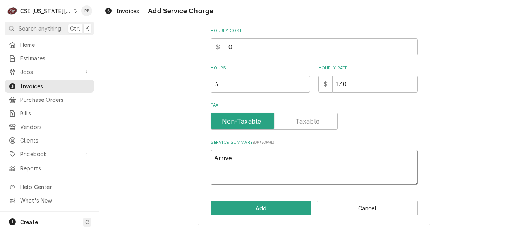
type textarea "x"
type textarea "Arriv"
type textarea "x"
type textarea "Arri"
type textarea "x"
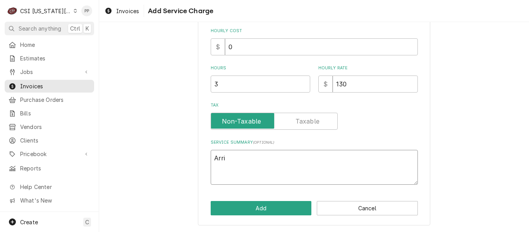
type textarea "Arr"
type textarea "x"
type textarea "Ar"
type textarea "x"
type textarea "A"
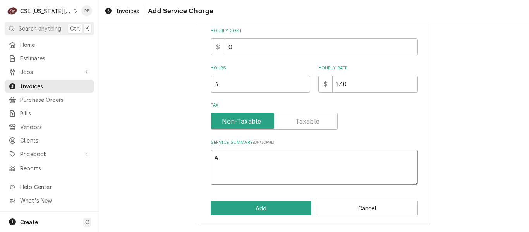
type textarea "x"
paste textarea "On arrival unit in defrost and box 20 degrees. Both fans were running. Unit dro…"
type textarea "x"
type textarea "On arrival unit in defrost and box 20 degrees. Both fans were running. Unit dro…"
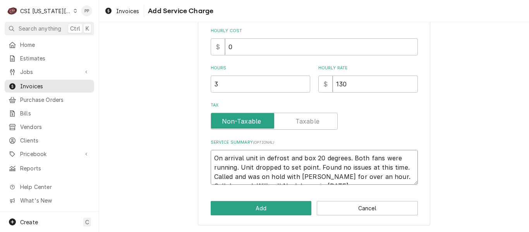
scroll to position [231, 0]
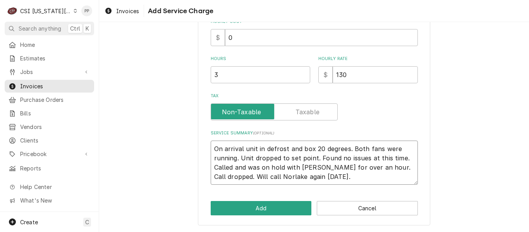
click at [400, 158] on textarea "On arrival unit in defrost and box 20 degrees. Both fans were running. Unit dro…" at bounding box center [314, 163] width 207 height 44
type textarea "x"
type textarea "On arrival unit in defrost and box 20 degrees. Both fans were running. Unit dro…"
type textarea "x"
type textarea "On arrival unit in defrost and box 20 degrees. Both fans were running. Unit dro…"
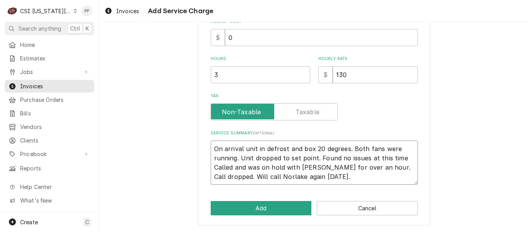
type textarea "x"
type textarea "On arrival unit in defrost and box 20 degrees. Both fans were running. Unit dro…"
type textarea "x"
type textarea "On arrival unit in defrost and box 20 degrees. Both fans were running. Unit dro…"
type textarea "x"
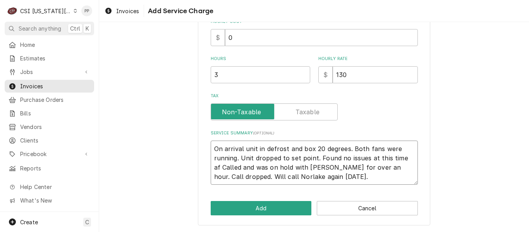
type textarea "On arrival unit in defrost and box 20 degrees. Both fans were running. Unit dro…"
type textarea "x"
type textarea "On arrival unit in defrost and box 20 degrees. Both fans were running. Unit dro…"
type textarea "x"
type textarea "On arrival unit in defrost and box 20 degrees. Both fans were running. Unit dro…"
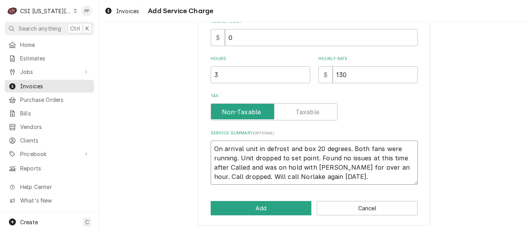
type textarea "x"
type textarea "On arrival unit in defrost and box 20 degrees. Both fans were running. Unit dro…"
type textarea "x"
type textarea "On arrival unit in defrost and box 20 degrees. Both fans were running. Unit dro…"
type textarea "x"
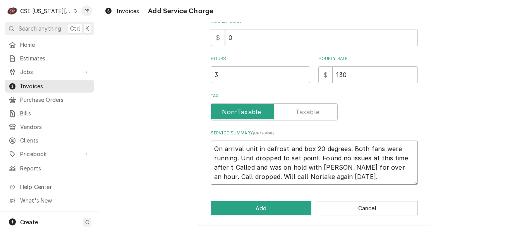
type textarea "On arrival unit in defrost and box 20 degrees. Both fans were running. Unit dro…"
type textarea "x"
type textarea "On arrival unit in defrost and box 20 degrees. Both fans were running. Unit dro…"
type textarea "x"
type textarea "On arrival unit in defrost and box 20 degrees. Both fans were running. Unit dro…"
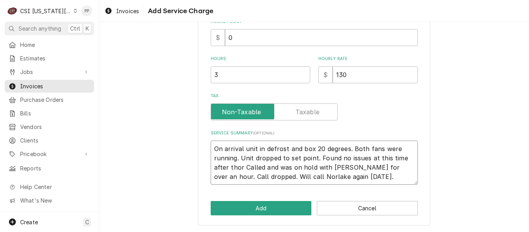
type textarea "x"
type textarea "On arrival unit in defrost and box 20 degrees. Both fans were running. Unit dro…"
type textarea "x"
type textarea "On arrival unit in defrost and box 20 degrees. Both fans were running. Unit dro…"
type textarea "x"
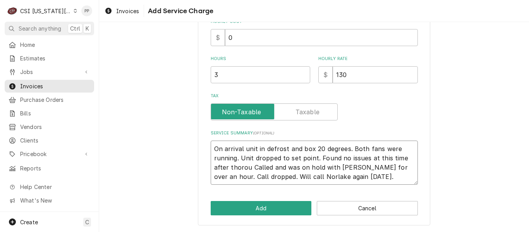
type textarea "On arrival unit in defrost and box 20 degrees. Both fans were running. Unit dro…"
type textarea "x"
type textarea "On arrival unit in defrost and box 20 degrees. Both fans were running. Unit dro…"
type textarea "x"
type textarea "On arrival unit in defrost and box 20 degrees. Both fans were running. Unit dro…"
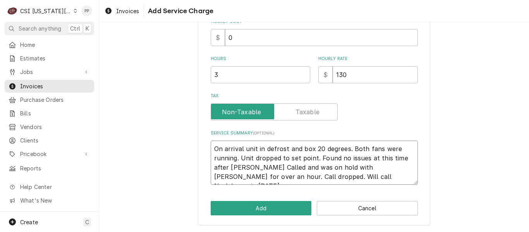
type textarea "x"
type textarea "On arrival unit in defrost and box 20 degrees. Both fans were running. Unit dro…"
type textarea "x"
type textarea "On arrival unit in defrost and box 20 degrees. Both fans were running. Unit dro…"
type textarea "x"
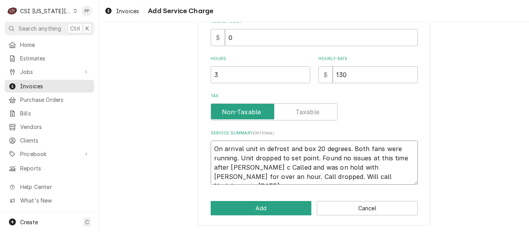
type textarea "On arrival unit in defrost and box 20 degrees. Both fans were running. Unit dro…"
type textarea "x"
type textarea "On arrival unit in defrost and box 20 degrees. Both fans were running. Unit dro…"
type textarea "x"
type textarea "On arrival unit in defrost and box 20 degrees. Both fans were running. Unit dro…"
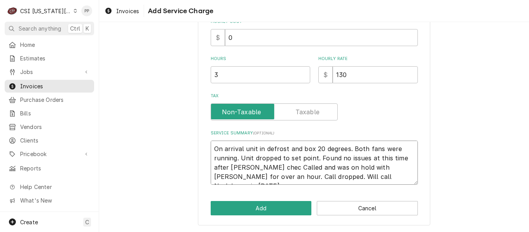
type textarea "x"
type textarea "On arrival unit in defrost and box 20 degrees. Both fans were running. Unit dro…"
type textarea "x"
type textarea "On arrival unit in defrost and box 20 degrees. Both fans were running. Unit dro…"
type textarea "x"
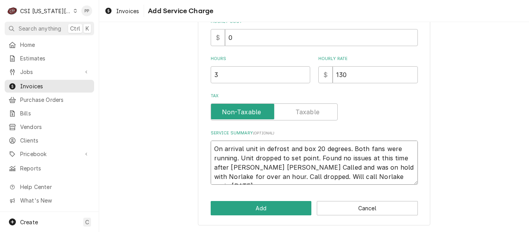
type textarea "On arrival unit in defrost and box 20 degrees. Both fans were running. Unit dro…"
type textarea "x"
type textarea "On arrival unit in defrost and box 20 degrees. Both fans were running. Unit dro…"
type textarea "x"
type textarea "On arrival unit in defrost and box 20 degrees. Both fans were running. Unit dro…"
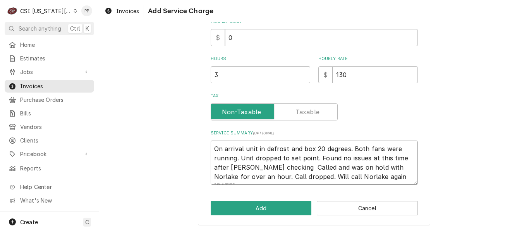
type textarea "x"
type textarea "On arrival unit in defrost and box 20 degrees. Both fans were running. Unit dro…"
type textarea "x"
type textarea "On arrival unit in defrost and box 20 degrees. Both fans were running. Unit dro…"
type textarea "x"
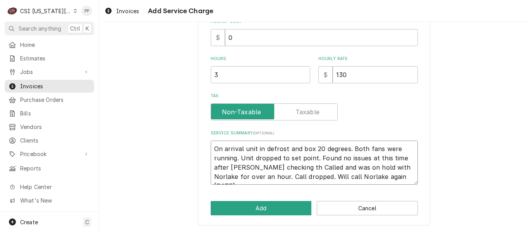
type textarea "On arrival unit in defrost and box 20 degrees. Both fans were running. Unit dro…"
type textarea "x"
type textarea "On arrival unit in defrost and box 20 degrees. Both fans were running. Unit dro…"
type textarea "x"
type textarea "On arrival unit in defrost and box 20 degrees. Both fans were running. Unit dro…"
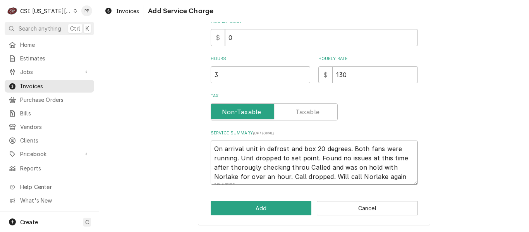
type textarea "x"
type textarea "On arrival unit in defrost and box 20 degrees. Both fans were running. Unit dro…"
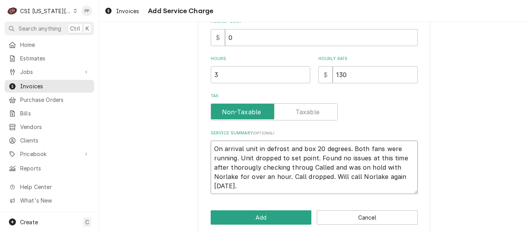
type textarea "x"
type textarea "On arrival unit in defrost and box 20 degrees. Both fans were running. Unit dro…"
type textarea "x"
type textarea "On arrival unit in defrost and box 20 degrees. Both fans were running. Unit dro…"
type textarea "x"
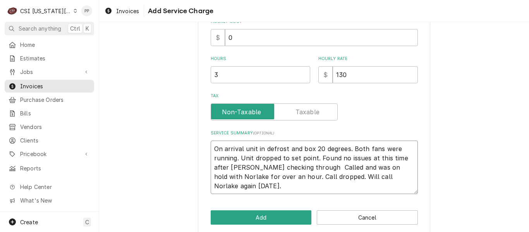
type textarea "On arrival unit in defrost and box 20 degrees. Both fans were running. Unit dro…"
type textarea "x"
type textarea "On arrival unit in defrost and box 20 degrees. Both fans were running. Unit dro…"
type textarea "x"
type textarea "On arrival unit in defrost and box 20 degrees. Both fans were running. Unit dro…"
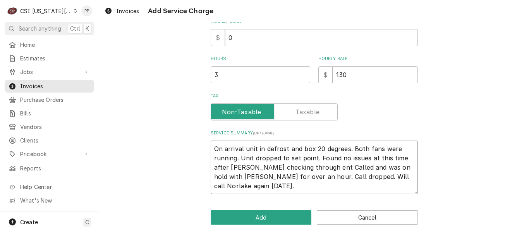
type textarea "x"
type textarea "On arrival unit in defrost and box 20 degrees. Both fans were running. Unit dro…"
type textarea "x"
type textarea "On arrival unit in defrost and box 20 degrees. Both fans were running. Unit dro…"
type textarea "x"
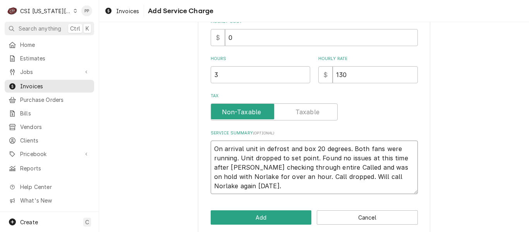
type textarea "On arrival unit in defrost and box 20 degrees. Both fans were running. Unit dro…"
type textarea "x"
type textarea "On arrival unit in defrost and box 20 degrees. Both fans were running. Unit dro…"
type textarea "x"
type textarea "On arrival unit in defrost and box 20 degrees. Both fans were running. Unit dro…"
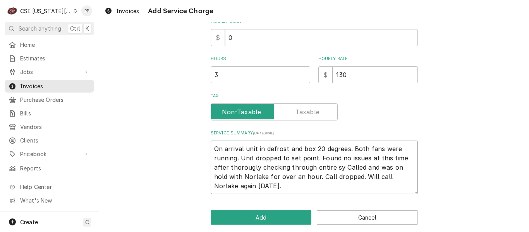
type textarea "x"
type textarea "On arrival unit in defrost and box 20 degrees. Both fans were running. Unit dro…"
type textarea "x"
type textarea "On arrival unit in defrost and box 20 degrees. Both fans were running. Unit dro…"
type textarea "x"
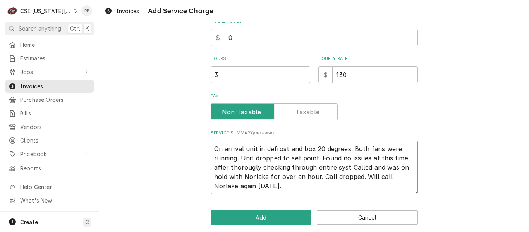
type textarea "On arrival unit in defrost and box 20 degrees. Both fans were running. Unit dro…"
type textarea "x"
type textarea "On arrival unit in defrost and box 20 degrees. Both fans were running. Unit dro…"
type textarea "x"
type textarea "On arrival unit in defrost and box 20 degrees. Both fans were running. Unit dro…"
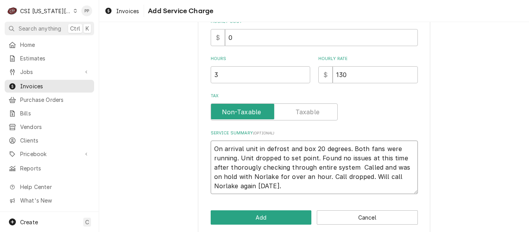
type textarea "x"
type textarea "On arrival unit in defrost and box 20 degrees. Both fans were running. Unit dro…"
type textarea "x"
type textarea "On arrival unit in defrost and box 20 degrees. Both fans were running. Unit dro…"
type textarea "x"
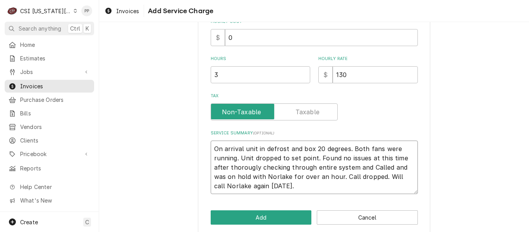
type textarea "On arrival unit in defrost and box 20 degrees. Both fans were running. Unit dro…"
type textarea "x"
type textarea "On arrival unit in defrost and box 20 degrees. Both fans were running. Unit dro…"
type textarea "x"
type textarea "On arrival unit in defrost and box 20 degrees. Both fans were running. Unit dro…"
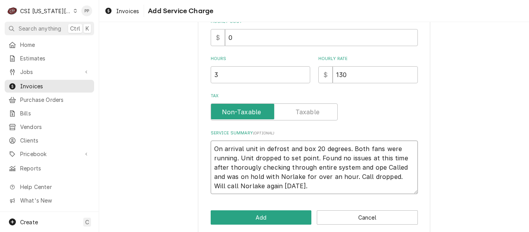
type textarea "x"
type textarea "On arrival unit in defrost and box 20 degrees. Both fans were running. Unit dro…"
type textarea "x"
type textarea "On arrival unit in defrost and box 20 degrees. Both fans were running. Unit dro…"
click at [277, 179] on textarea "On arrival unit in defrost and box 20 degrees. Both fans were running. Unit dro…" at bounding box center [314, 167] width 207 height 53
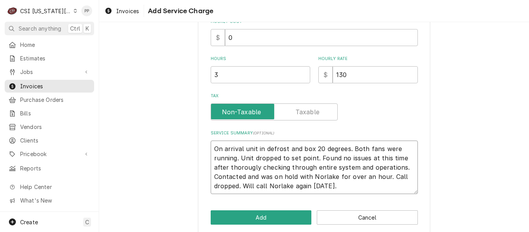
click at [382, 176] on textarea "On arrival unit in defrost and box 20 degrees. Both fans were running. Unit dro…" at bounding box center [314, 167] width 207 height 53
click at [404, 186] on textarea "On arrival unit in defrost and box 20 degrees. Both fans were running. Unit dro…" at bounding box center [314, 167] width 207 height 53
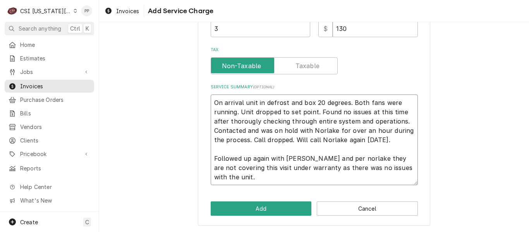
scroll to position [278, 0]
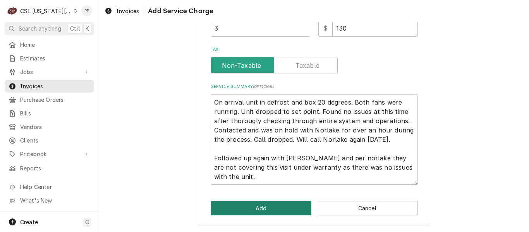
click at [271, 206] on button "Add" at bounding box center [261, 208] width 101 height 14
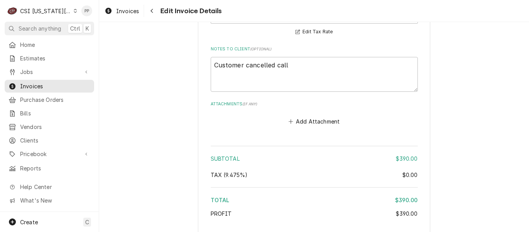
scroll to position [920, 0]
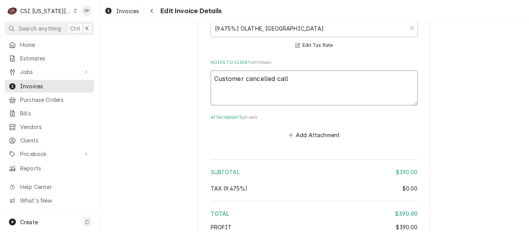
drag, startPoint x: 309, startPoint y: 89, endPoint x: 207, endPoint y: 89, distance: 102.6
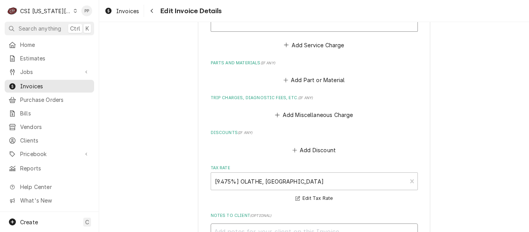
scroll to position [843, 0]
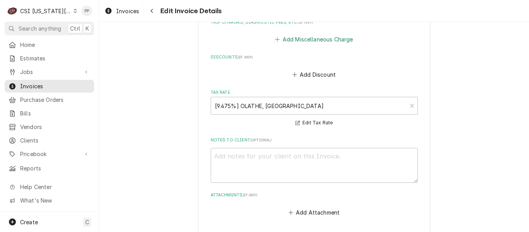
click at [306, 42] on button "Add Miscellaneous Charge" at bounding box center [314, 39] width 81 height 11
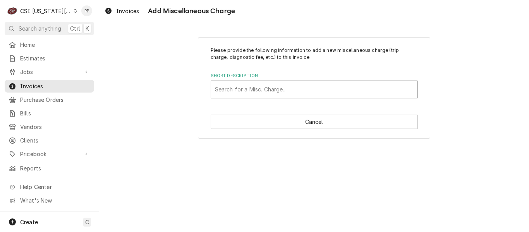
click at [297, 80] on div "Short Description Search for a Misc. Charge..." at bounding box center [314, 85] width 207 height 25
click at [296, 88] on div "Short Description" at bounding box center [314, 89] width 199 height 14
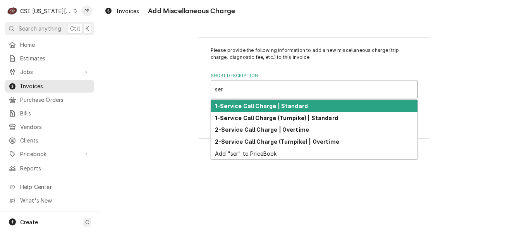
click at [289, 107] on strong "1-Service Call Charge | Standard" at bounding box center [261, 106] width 93 height 7
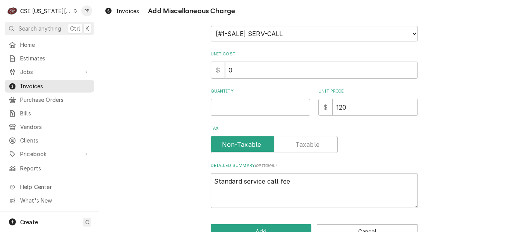
scroll to position [116, 0]
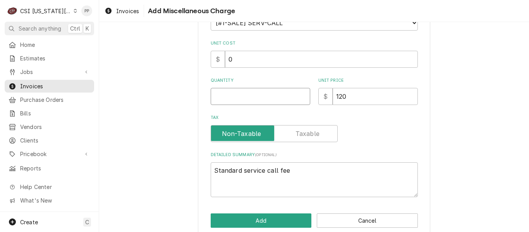
click at [252, 90] on input "Quantity" at bounding box center [261, 96] width 100 height 17
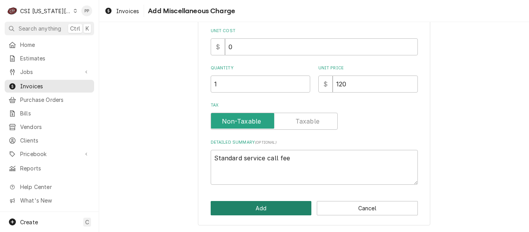
click at [264, 206] on button "Add" at bounding box center [261, 208] width 101 height 14
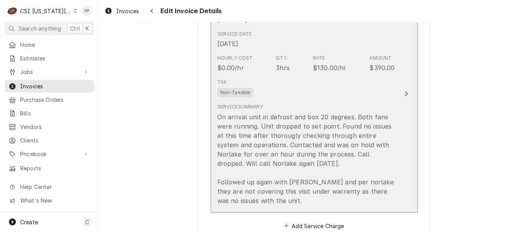
click at [344, 133] on div "On arrival unit in defrost and box 20 degrees. Both fans were running. Unit dro…" at bounding box center [306, 158] width 178 height 93
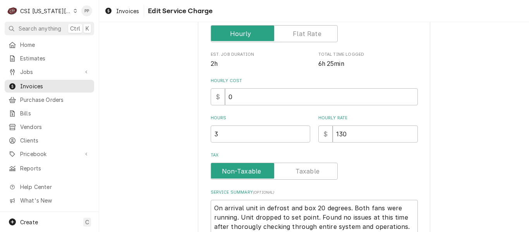
scroll to position [194, 0]
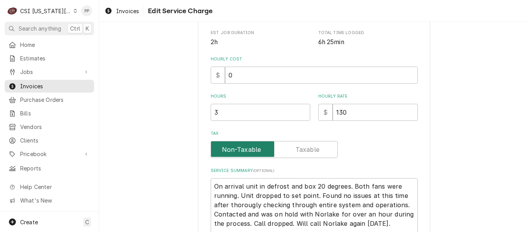
click at [317, 156] on input "Tax" at bounding box center [274, 149] width 120 height 17
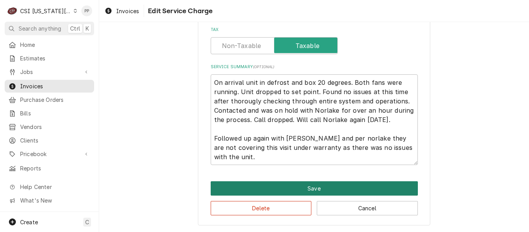
click at [318, 186] on button "Save" at bounding box center [314, 188] width 207 height 14
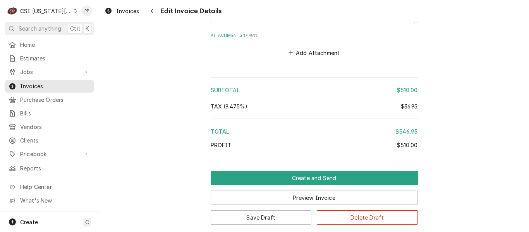
scroll to position [1143, 0]
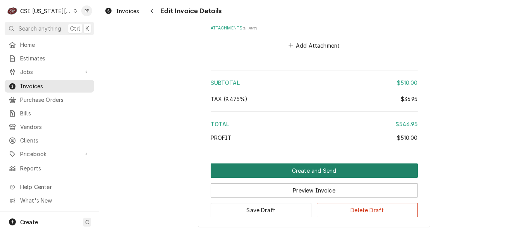
click at [315, 172] on button "Create and Send" at bounding box center [314, 170] width 207 height 14
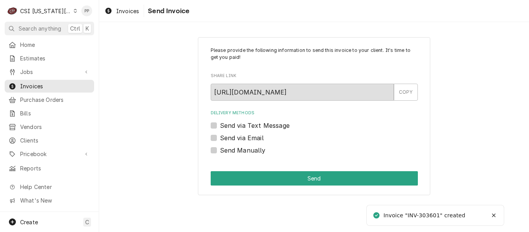
click at [220, 140] on label "Send via Email" at bounding box center [242, 137] width 44 height 9
click at [220, 140] on input "Send via Email" at bounding box center [323, 141] width 207 height 17
checkbox input "true"
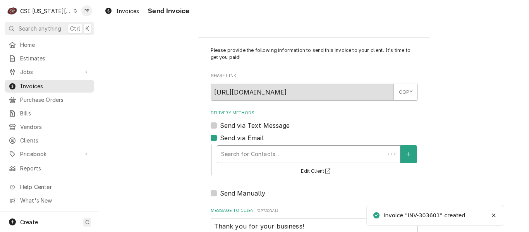
click at [234, 151] on div "Delivery Methods" at bounding box center [301, 154] width 160 height 14
click at [286, 160] on div "Delivery Methods" at bounding box center [308, 154] width 175 height 14
click at [400, 155] on button "Delivery Methods" at bounding box center [408, 154] width 16 height 18
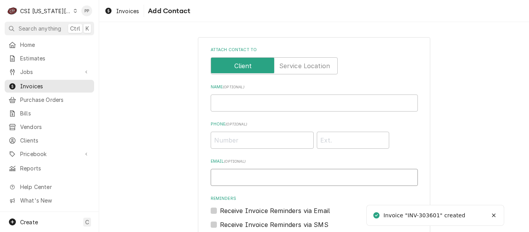
click at [263, 171] on input "Email ( optional )" at bounding box center [314, 177] width 207 height 17
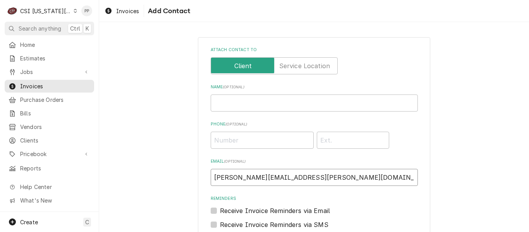
scroll to position [101, 0]
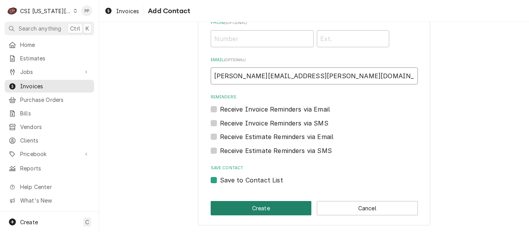
type input "[PERSON_NAME][EMAIL_ADDRESS][PERSON_NAME][DOMAIN_NAME]"
click at [252, 206] on button "Create" at bounding box center [261, 208] width 101 height 14
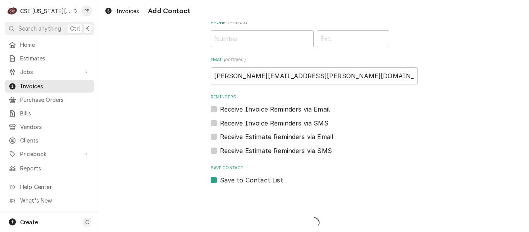
type textarea "x"
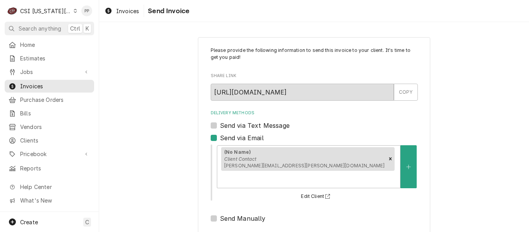
click at [220, 136] on label "Send via Email" at bounding box center [242, 137] width 44 height 9
click at [220, 136] on input "Send via Email" at bounding box center [323, 141] width 207 height 17
checkbox input "false"
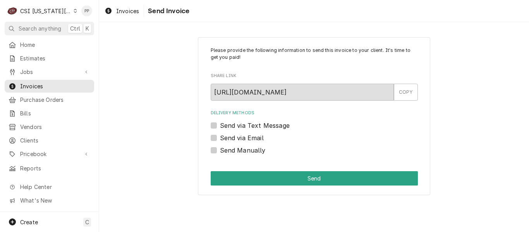
click at [220, 150] on label "Send Manually" at bounding box center [243, 150] width 46 height 9
click at [220, 150] on input "Send Manually" at bounding box center [323, 154] width 207 height 17
checkbox input "true"
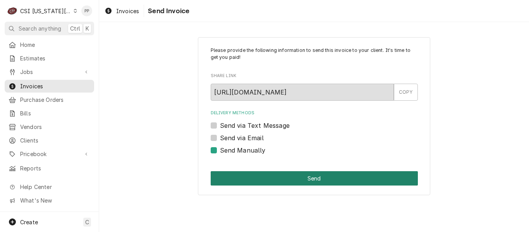
click at [229, 172] on button "Send" at bounding box center [314, 178] width 207 height 14
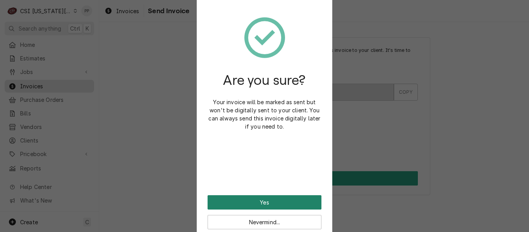
click at [281, 196] on button "Yes" at bounding box center [265, 202] width 114 height 14
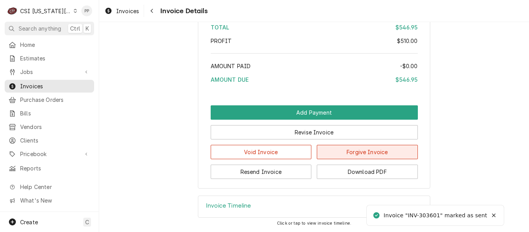
scroll to position [1368, 0]
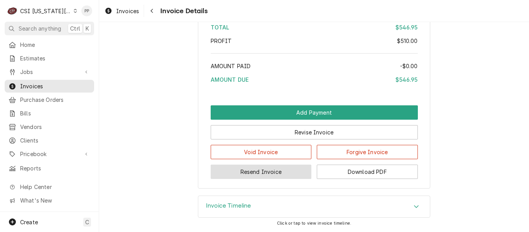
click at [263, 172] on button "Resend Invoice" at bounding box center [261, 172] width 101 height 14
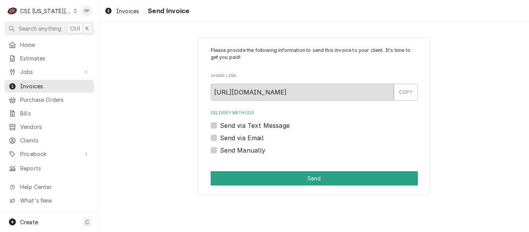
click at [220, 138] on label "Send via Email" at bounding box center [242, 137] width 44 height 9
click at [220, 138] on input "Send via Email" at bounding box center [323, 141] width 207 height 17
checkbox input "true"
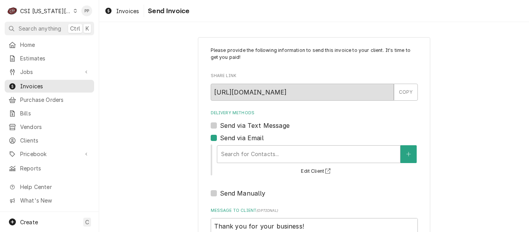
click at [242, 152] on div "Delivery Methods" at bounding box center [308, 154] width 175 height 14
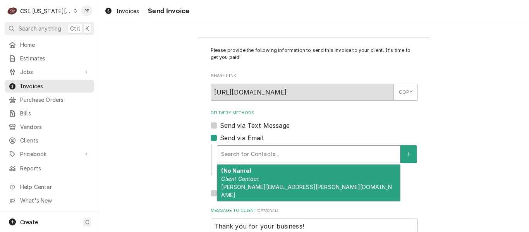
click at [256, 178] on div "(No Name) Client Contact Vicky.Stuesse@csi1.com" at bounding box center [308, 183] width 183 height 36
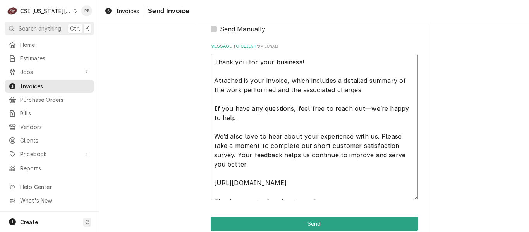
drag, startPoint x: 368, startPoint y: 178, endPoint x: 164, endPoint y: 29, distance: 252.8
click at [164, 29] on div "Please provide the following information to send this invoice to your client. I…" at bounding box center [314, 44] width 430 height 407
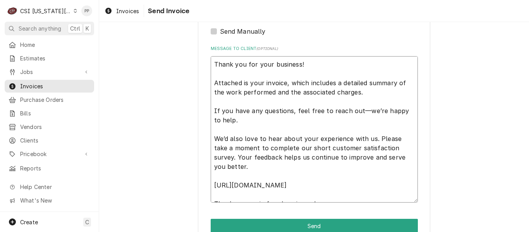
type textarea "x"
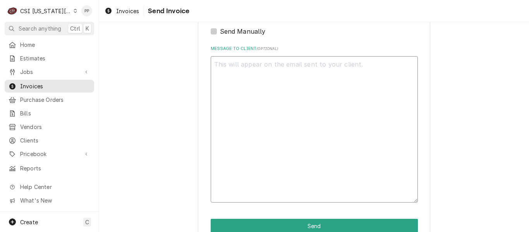
scroll to position [78, 0]
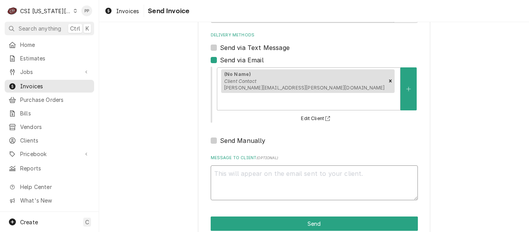
type textarea "x"
type textarea "N"
type textarea "x"
type textarea "No"
type textarea "x"
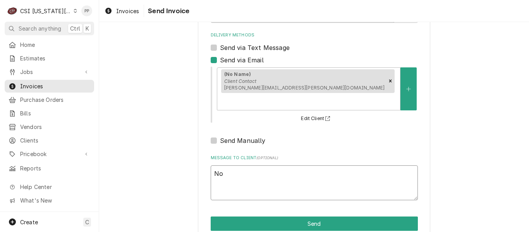
type textarea "No"
type textarea "x"
type textarea "No c"
type textarea "x"
type textarea "No cu"
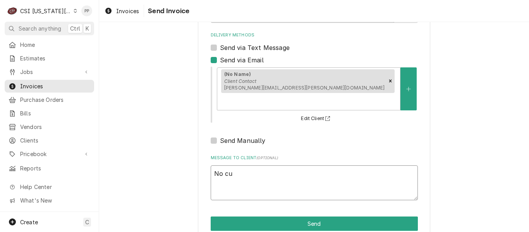
type textarea "x"
type textarea "No cuto"
type textarea "x"
type textarea "No cutos"
type textarea "x"
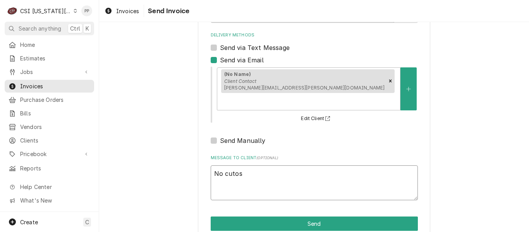
type textarea "No cutose"
type textarea "x"
type textarea "No cutoser"
type textarea "x"
type textarea "No cutose"
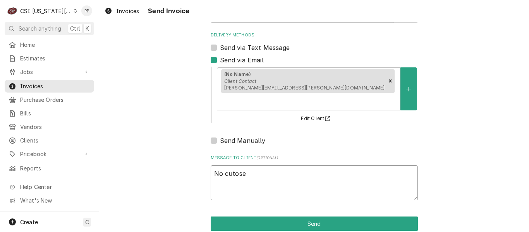
type textarea "x"
type textarea "No cutos"
type textarea "x"
type textarea "No cuto"
type textarea "x"
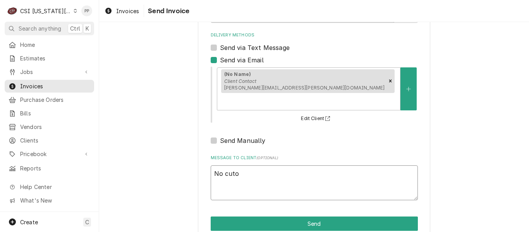
type textarea "No cut"
type textarea "x"
type textarea "No cu"
type textarea "x"
type textarea "No cus"
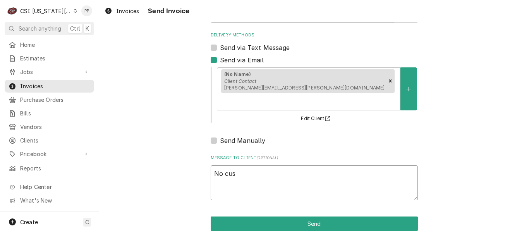
type textarea "x"
type textarea "No cust"
type textarea "x"
type textarea "No custo"
type textarea "x"
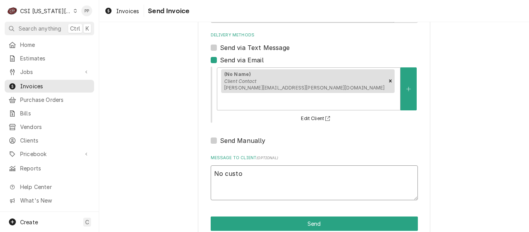
type textarea "No custom"
type textarea "x"
type textarea "No custome"
type textarea "x"
type textarea "No customer"
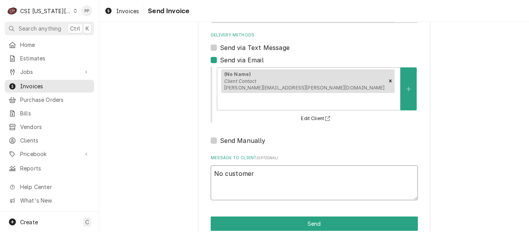
type textarea "x"
type textarea "No customer"
type textarea "x"
type textarea "No customer em"
type textarea "x"
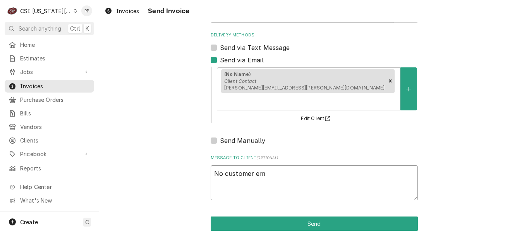
type textarea "No customer ema"
type textarea "x"
type textarea "No customer emai"
type textarea "x"
type textarea "No customer email"
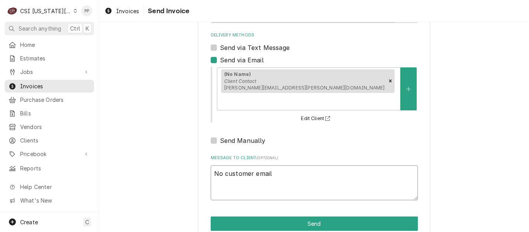
type textarea "x"
type textarea "No customer email"
type textarea "x"
type textarea "No customer email o"
type textarea "x"
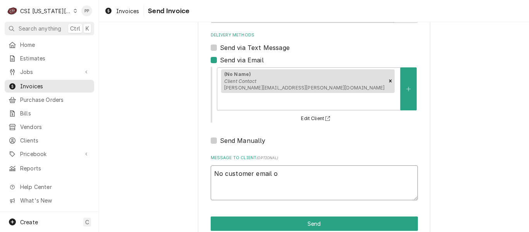
type textarea "No customer email on"
type textarea "x"
type textarea "No customer email on"
type textarea "x"
type textarea "No customer email on f"
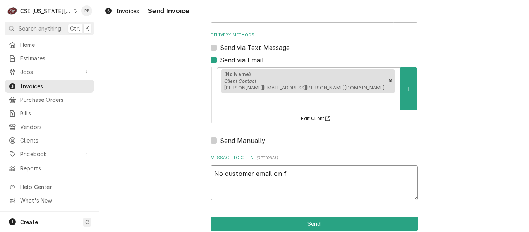
type textarea "x"
type textarea "No customer email on fi"
type textarea "x"
type textarea "No customer email on fir"
type textarea "x"
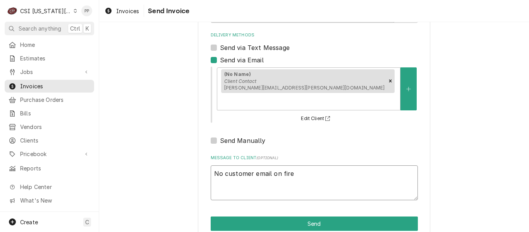
type textarea "No customer email on firel"
type textarea "x"
type textarea "No customer email on fire"
type textarea "x"
type textarea "No customer email on fir"
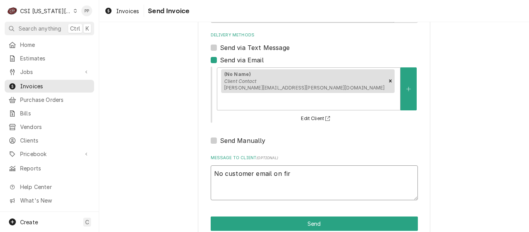
type textarea "x"
type textarea "No customer email on fi"
type textarea "x"
type textarea "No customer email on fil"
type textarea "x"
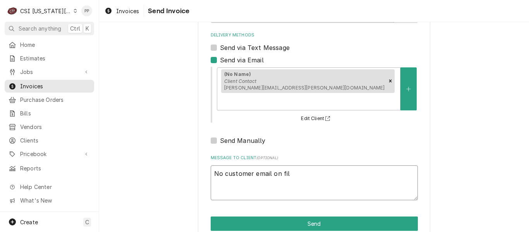
type textarea "No customer email on file"
type textarea "x"
type textarea "No customer email on file"
type textarea "x"
type textarea "No customer email on file"
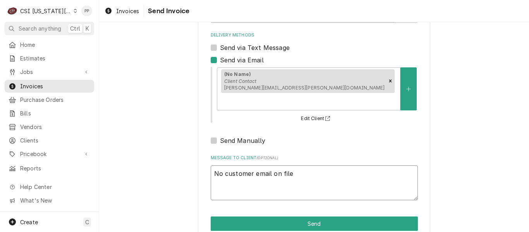
type textarea "x"
type textarea "No customer email on file-"
type textarea "x"
type textarea "No customer email on file-"
type textarea "x"
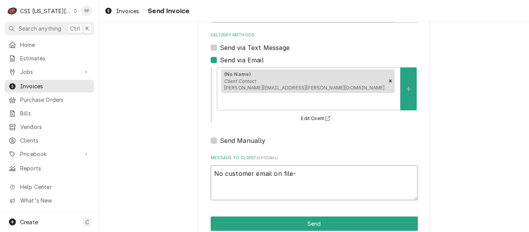
type textarea "No customer email on file- d"
type textarea "x"
type textarea "No customer email on file- di"
type textarea "x"
type textarea "No customer email on file- did"
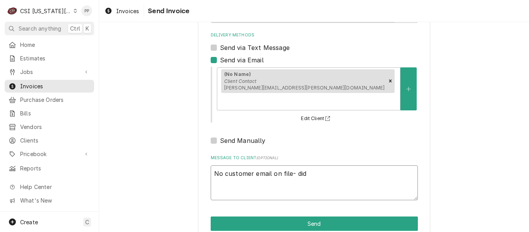
type textarea "x"
type textarea "No customer email on file- did"
type textarea "x"
type textarea "No customer email on file- did n"
type textarea "x"
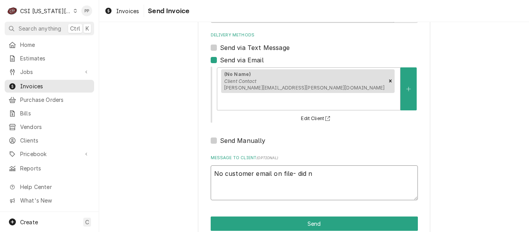
type textarea "No customer email on file- did no"
type textarea "x"
type textarea "No customer email on file- did not"
type textarea "x"
type textarea "No customer email on file- did not"
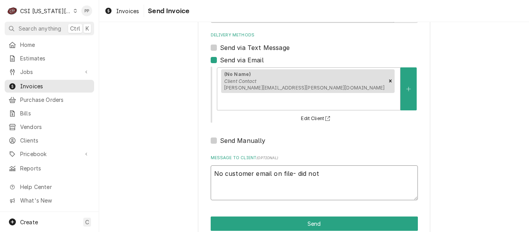
type textarea "x"
type textarea "No customer email on file- did not c"
type textarea "x"
type textarea "No customer email on file- did not co"
type textarea "x"
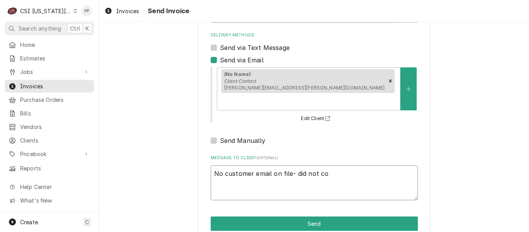
type textarea "No customer email on file- did not col"
type textarea "x"
type textarea "No customer email on file- did not coll"
type textarea "x"
type textarea "No customer email on file- did not colle"
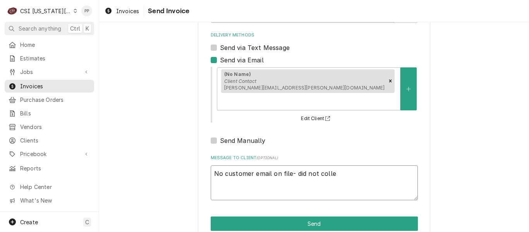
type textarea "x"
type textarea "No customer email on file- did not collet"
type textarea "x"
type textarea "No customer email on file- did not colleto"
type textarea "x"
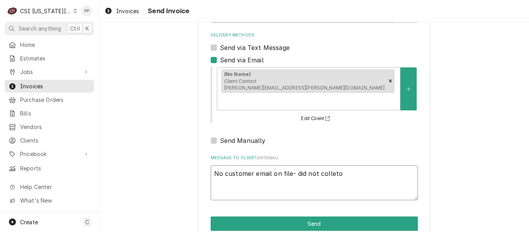
type textarea "No customer email on file- did not colleto"
type textarea "x"
type textarea "No customer email on file- did not colleto"
type textarea "x"
type textarea "No customer email on file- did not collet"
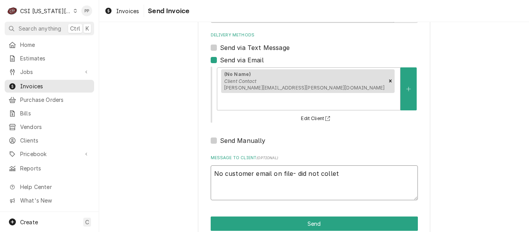
type textarea "x"
type textarea "No customer email on file- did not colle"
type textarea "x"
type textarea "No customer email on file- did not collec"
type textarea "x"
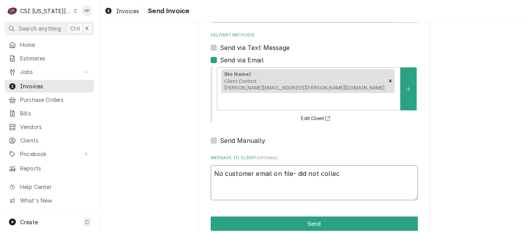
type textarea "No customer email on file- did not collect"
type textarea "x"
type textarea "No customer email on file- did not collect"
type textarea "x"
type textarea "No customer email on file- did not collect o"
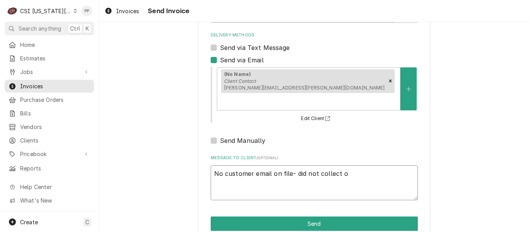
type textarea "x"
type textarea "No customer email on file- did not collect on"
type textarea "x"
type textarea "No customer email on file- did not collect on"
type textarea "x"
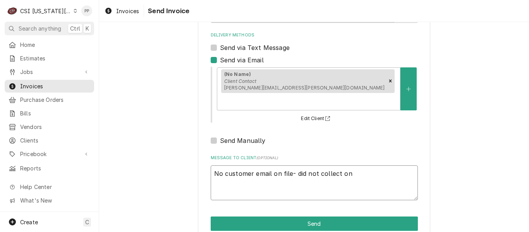
type textarea "No customer email on file- did not collect on s"
type textarea "x"
type textarea "No customer email on file- did not collect on si"
type textarea "x"
type textarea "No customer email on file- did not collect on sit"
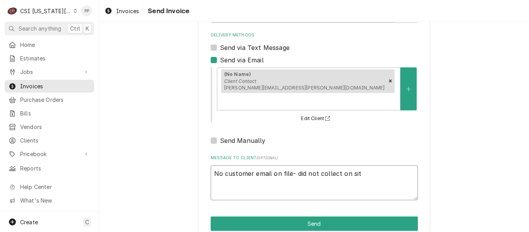
type textarea "x"
type textarea "No customer email on file- did not collect on site"
type textarea "x"
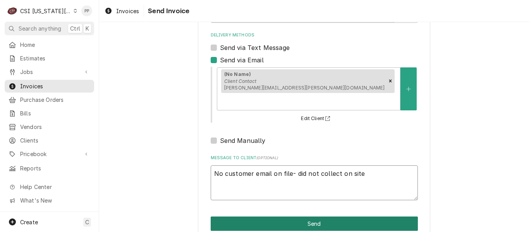
type textarea "No customer email on file- did not collect on site"
click at [310, 217] on button "Send" at bounding box center [314, 224] width 207 height 14
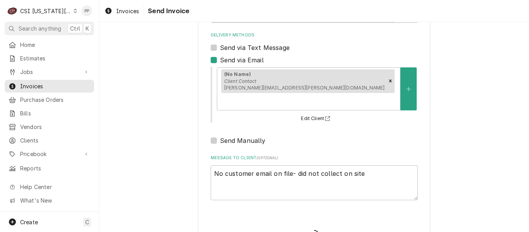
type textarea "x"
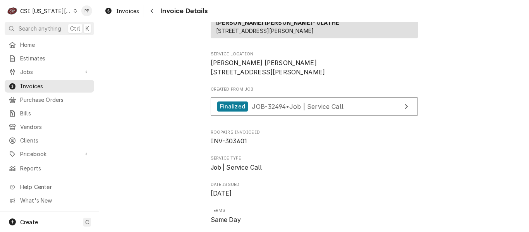
scroll to position [194, 0]
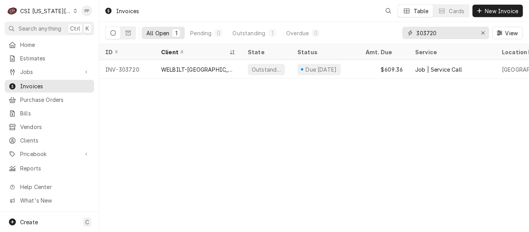
click at [456, 34] on input "303720" at bounding box center [445, 33] width 58 height 12
click at [482, 32] on icon "Erase input" at bounding box center [483, 32] width 4 height 5
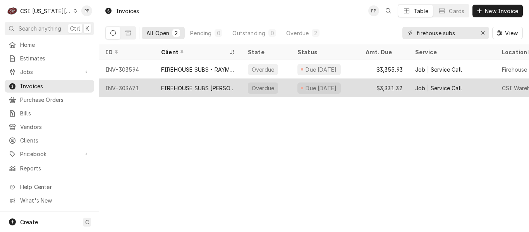
type input "firehouse subs"
click at [198, 84] on div "FIREHOUSE SUBS [PERSON_NAME]" at bounding box center [198, 88] width 74 height 8
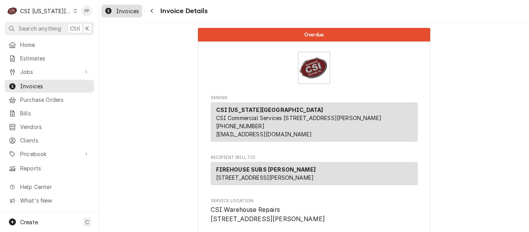
click at [127, 10] on span "Invoices" at bounding box center [127, 11] width 23 height 8
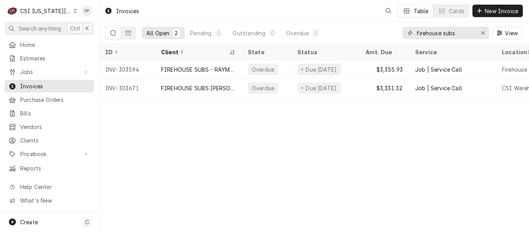
click at [462, 34] on input "firehouse subs" at bounding box center [445, 33] width 58 height 12
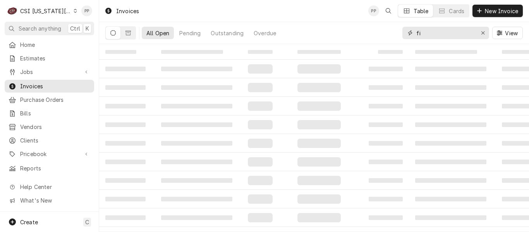
type input "f"
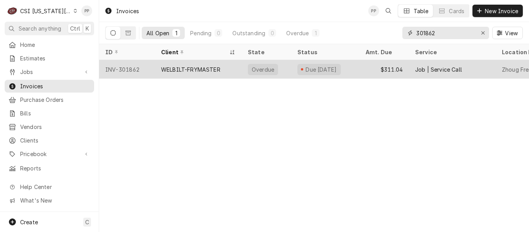
type input "301862"
click at [175, 70] on div "WELBILT-FRYMASTER" at bounding box center [190, 69] width 59 height 8
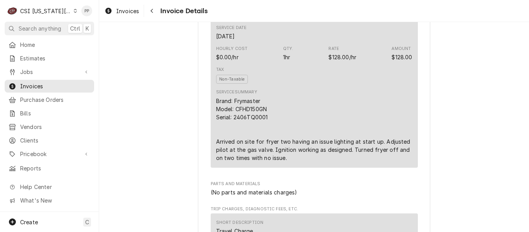
scroll to position [504, 0]
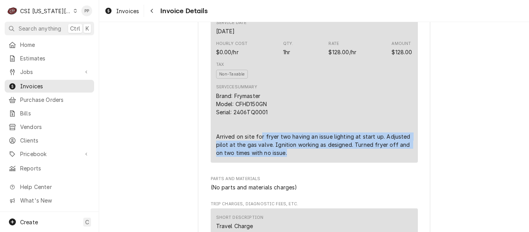
drag, startPoint x: 258, startPoint y: 155, endPoint x: 385, endPoint y: 167, distance: 128.4
click at [389, 157] on div "Brand: Frymaster Model: CFHD150GN Serial: 2406TQ0001 Arrived on site for fryer …" at bounding box center [314, 124] width 196 height 65
click at [354, 157] on div "Brand: Frymaster Model: CFHD150GN Serial: 2406TQ0001 Arrived on site for fryer …" at bounding box center [314, 124] width 196 height 65
